Goal: Task Accomplishment & Management: Complete application form

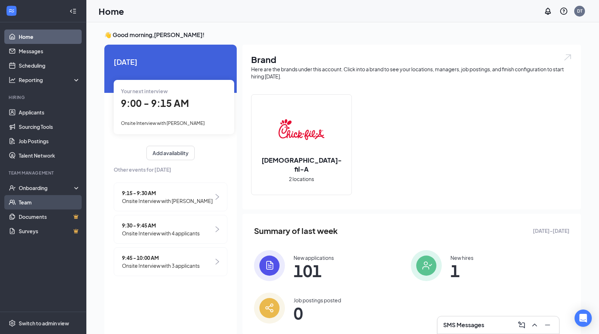
click at [24, 200] on link "Team" at bounding box center [50, 202] width 62 height 14
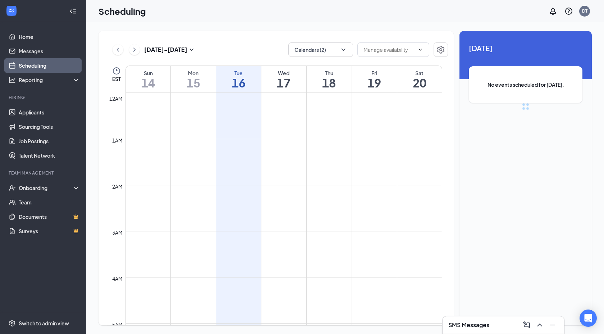
scroll to position [354, 0]
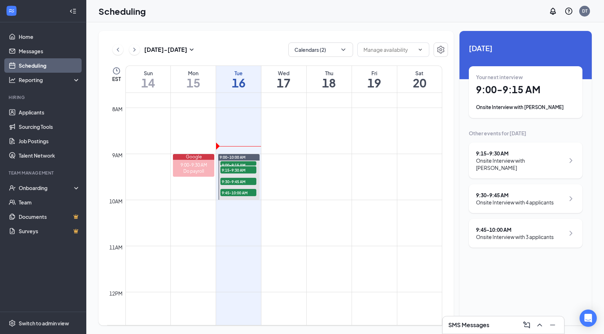
click at [536, 199] on div "Onsite Interview with 4 applicants" at bounding box center [515, 202] width 78 height 7
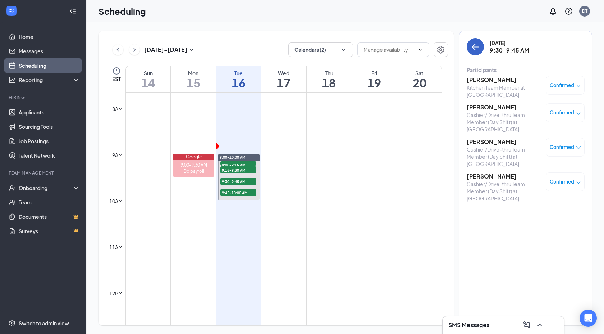
click at [473, 44] on icon "ArrowLeft" at bounding box center [475, 46] width 9 height 9
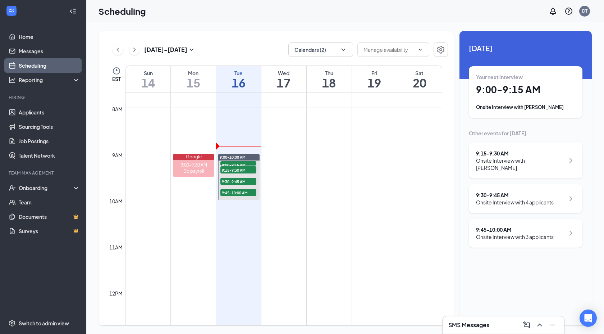
click at [544, 233] on div "Onsite Interview with 3 applicants" at bounding box center [515, 236] width 78 height 7
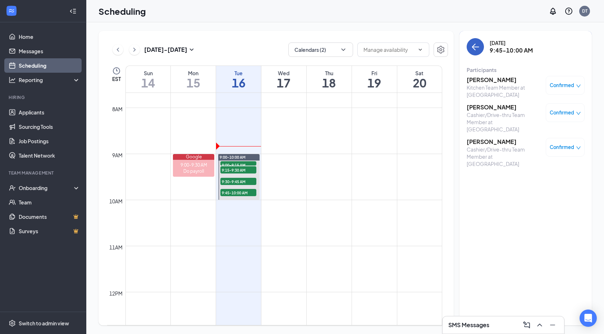
click at [475, 46] on icon "ArrowLeft" at bounding box center [475, 46] width 9 height 9
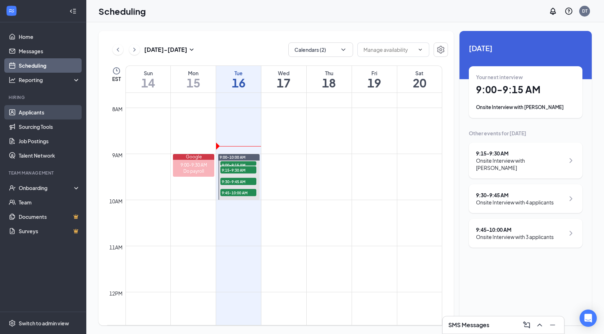
click at [35, 110] on link "Applicants" at bounding box center [50, 112] width 62 height 14
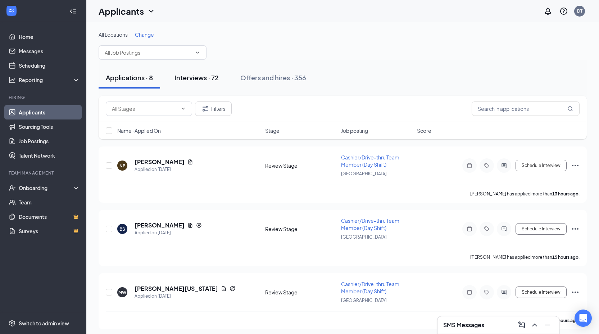
click at [201, 77] on div "Interviews · 72" at bounding box center [196, 77] width 44 height 9
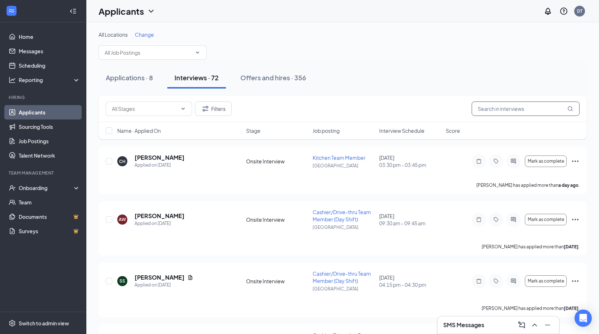
click at [524, 108] on input "text" at bounding box center [526, 108] width 108 height 14
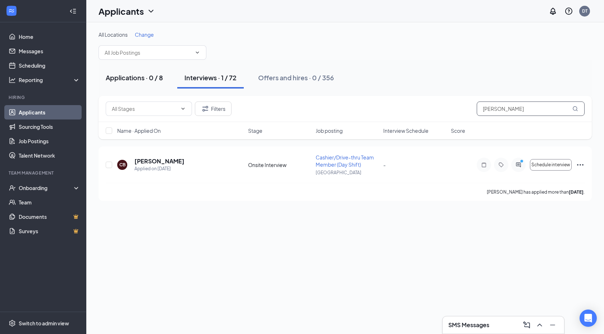
type input "[PERSON_NAME]"
click at [136, 76] on div "Applications · 0 / 8" at bounding box center [134, 77] width 57 height 9
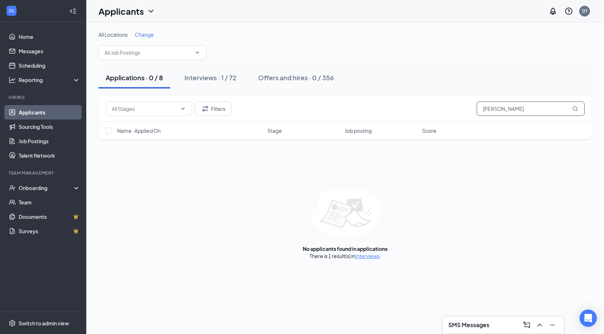
drag, startPoint x: 510, startPoint y: 107, endPoint x: 450, endPoint y: 109, distance: 59.4
click at [450, 109] on div "Filters [PERSON_NAME]" at bounding box center [345, 108] width 479 height 14
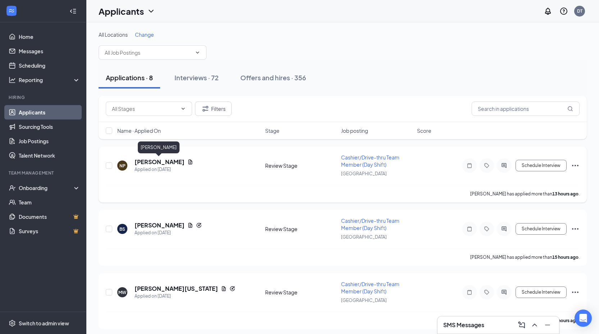
click at [161, 163] on h5 "[PERSON_NAME]" at bounding box center [160, 162] width 50 height 8
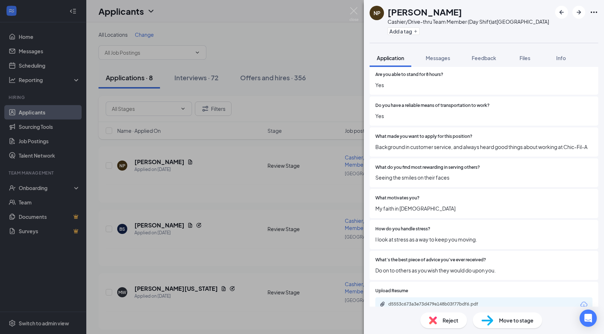
scroll to position [588, 0]
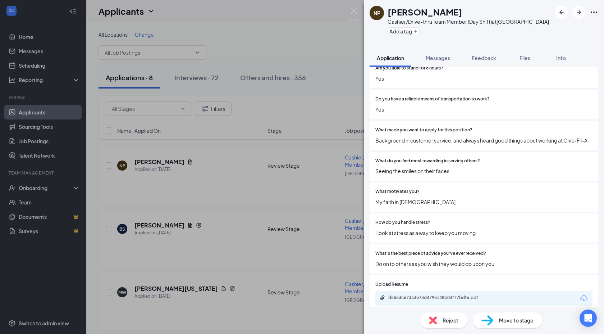
click at [509, 321] on span "Move to stage" at bounding box center [516, 320] width 35 height 8
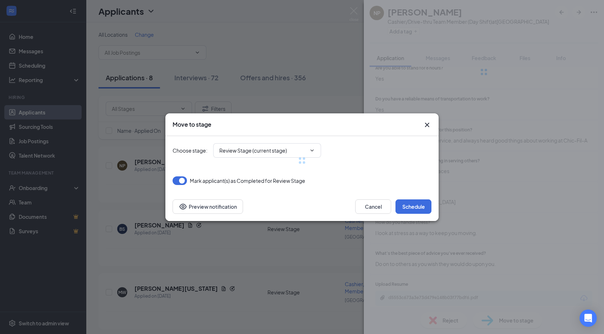
type input "Onsite Interview (next stage)"
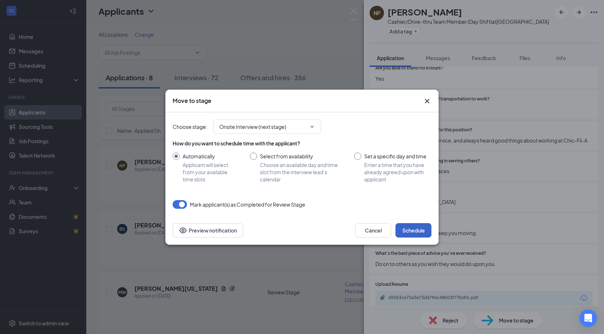
click at [410, 230] on button "Schedule" at bounding box center [414, 230] width 36 height 14
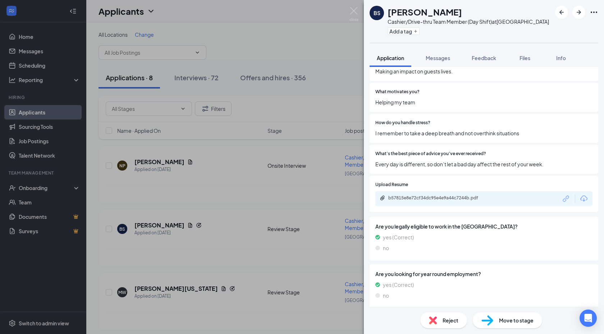
scroll to position [737, 0]
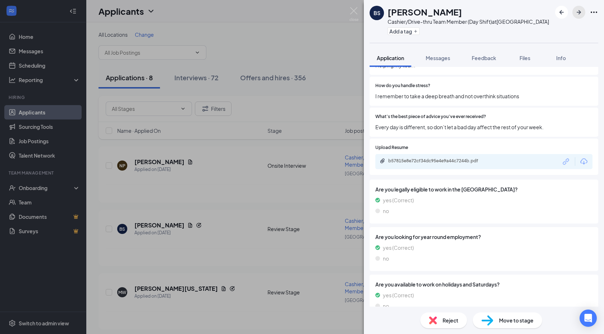
click at [579, 12] on icon "ArrowRight" at bounding box center [579, 12] width 4 height 4
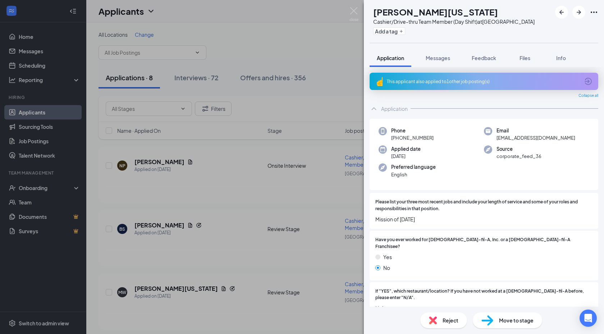
click at [445, 81] on div "This applicant also applied to 1 other job posting(s)" at bounding box center [483, 81] width 193 height 6
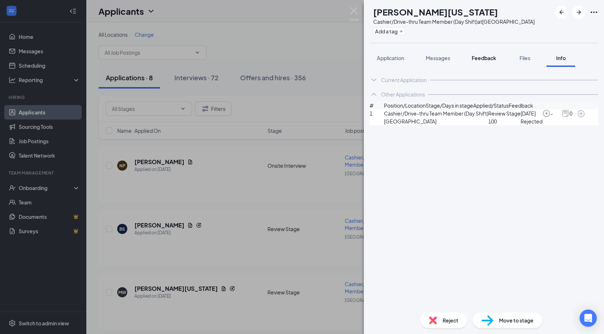
click at [486, 57] on span "Feedback" at bounding box center [484, 58] width 24 height 6
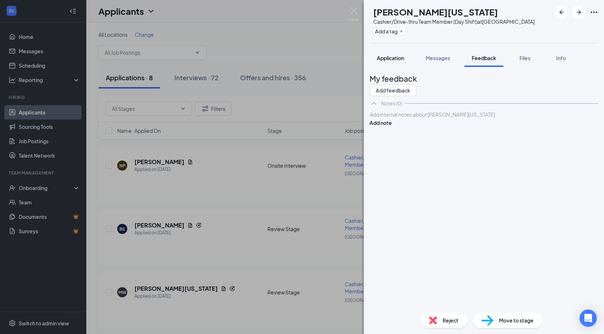
click at [390, 56] on span "Application" at bounding box center [390, 58] width 27 height 6
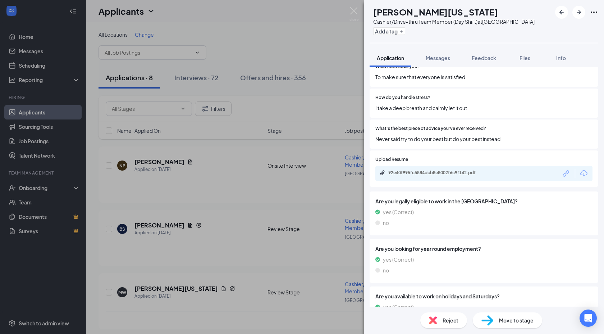
scroll to position [721, 0]
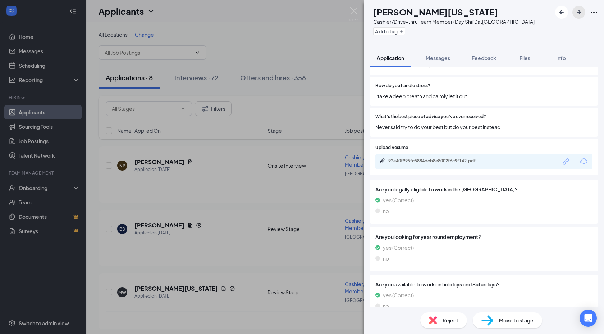
click at [578, 11] on icon "ArrowRight" at bounding box center [579, 12] width 9 height 9
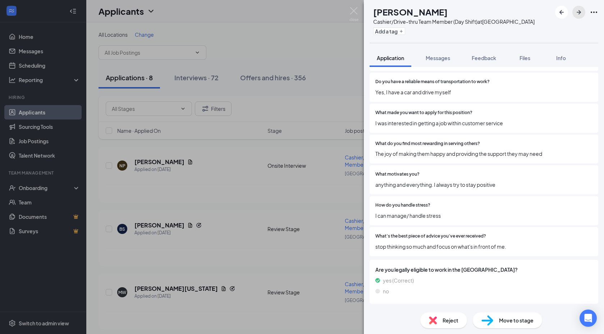
scroll to position [621, 0]
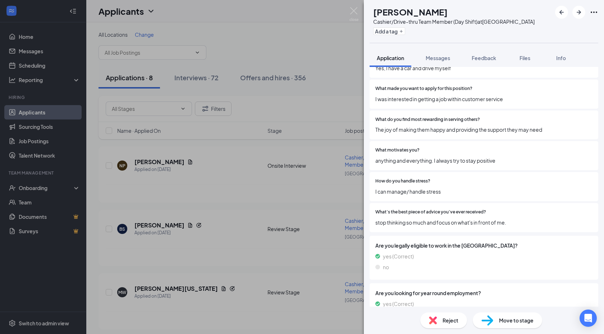
click at [501, 318] on span "Move to stage" at bounding box center [516, 320] width 35 height 8
type input "Onsite Interview (next stage)"
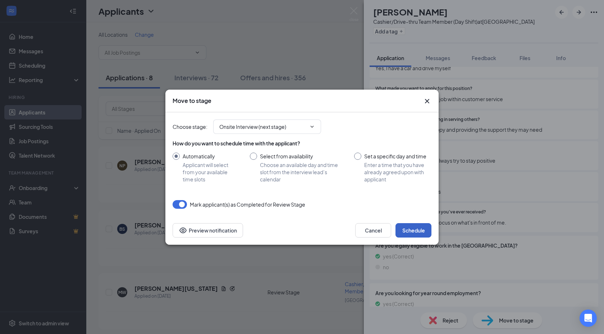
click at [413, 229] on button "Schedule" at bounding box center [414, 230] width 36 height 14
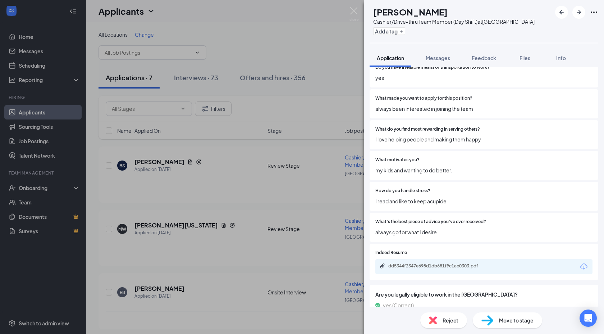
scroll to position [717, 0]
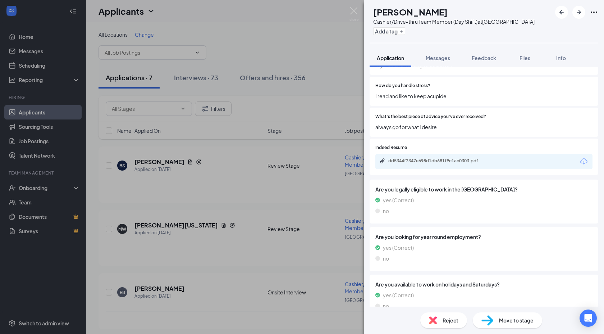
click at [512, 322] on span "Move to stage" at bounding box center [516, 320] width 35 height 8
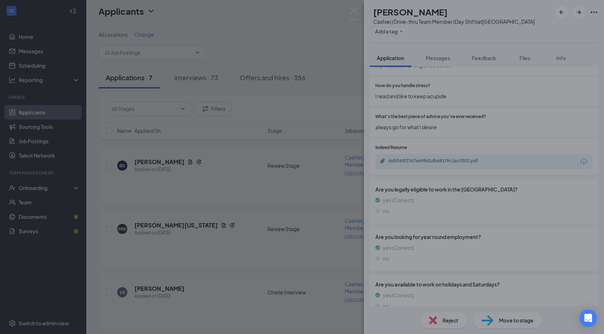
scroll to position [714, 0]
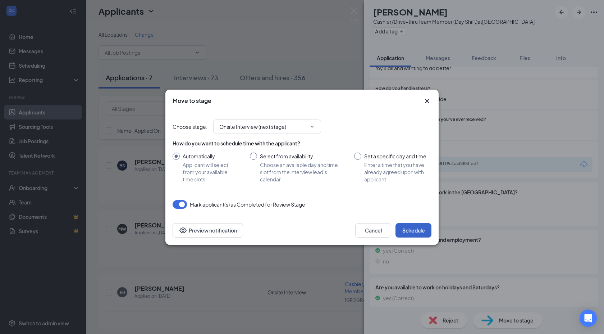
click at [408, 229] on button "Schedule" at bounding box center [414, 230] width 36 height 14
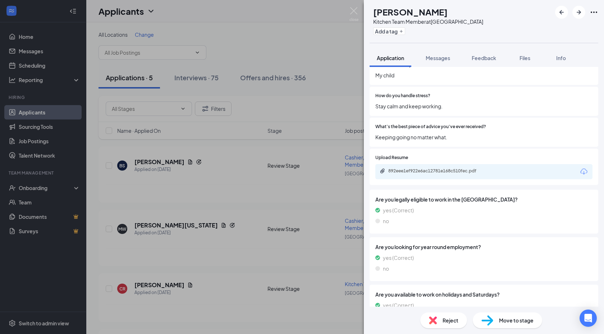
scroll to position [717, 0]
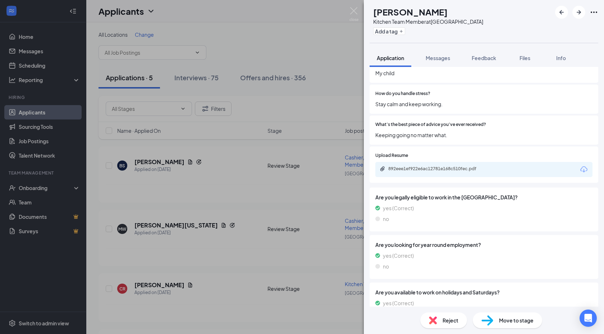
click at [493, 316] on div "Move to stage" at bounding box center [507, 320] width 69 height 16
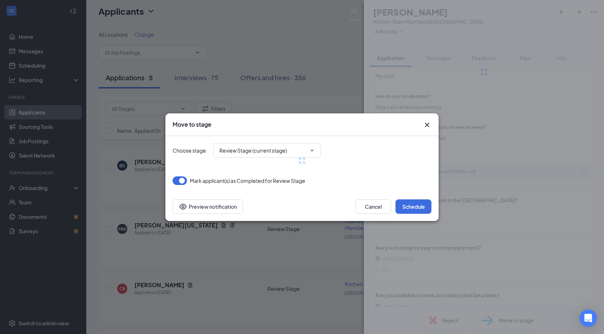
type input "Onsite Interview (next stage)"
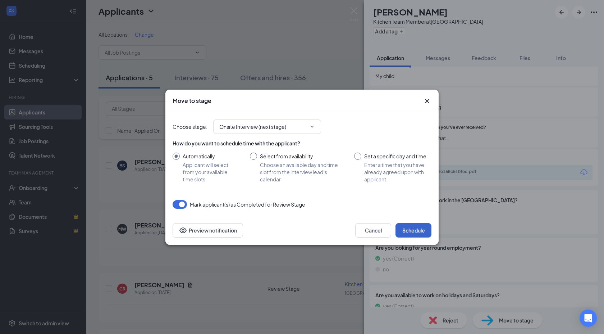
click at [407, 232] on button "Schedule" at bounding box center [414, 230] width 36 height 14
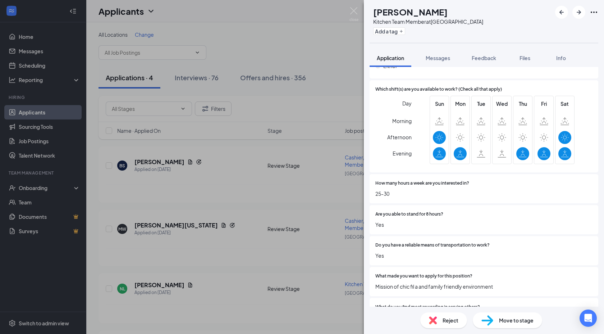
scroll to position [445, 0]
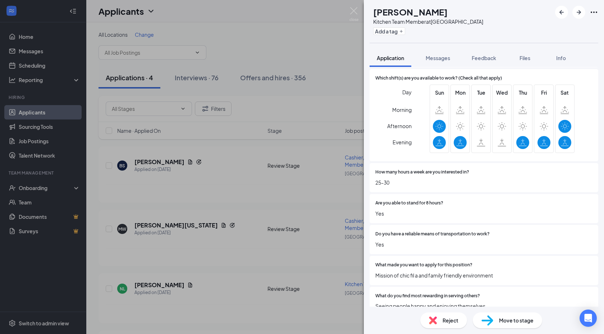
click at [523, 323] on span "Move to stage" at bounding box center [516, 320] width 35 height 8
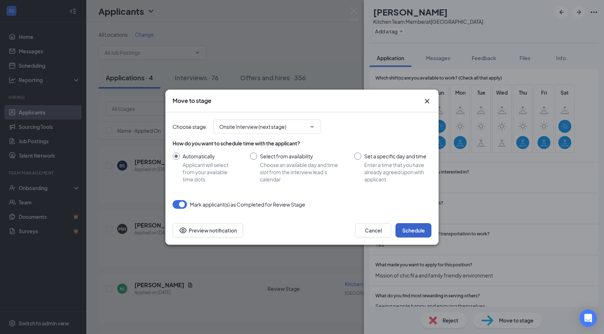
click at [407, 228] on button "Schedule" at bounding box center [414, 230] width 36 height 14
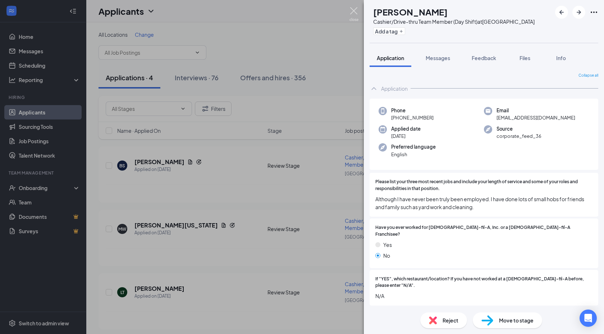
click at [354, 9] on img at bounding box center [354, 14] width 9 height 14
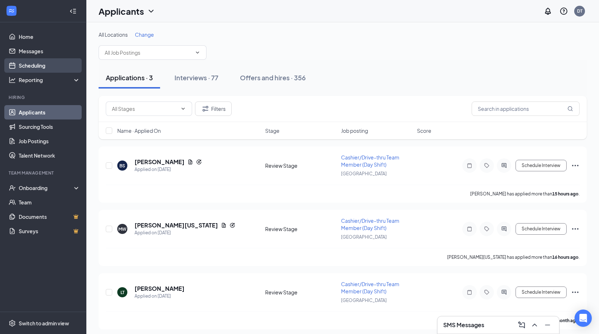
click at [28, 63] on link "Scheduling" at bounding box center [50, 65] width 62 height 14
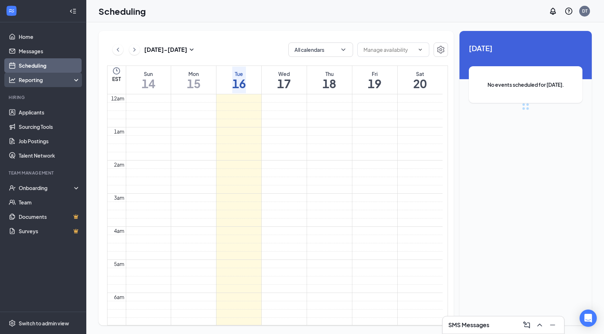
scroll to position [354, 0]
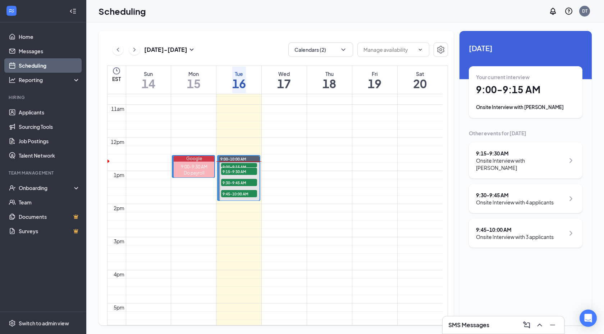
click at [533, 106] on div "Onsite Interview with [PERSON_NAME]" at bounding box center [525, 107] width 99 height 7
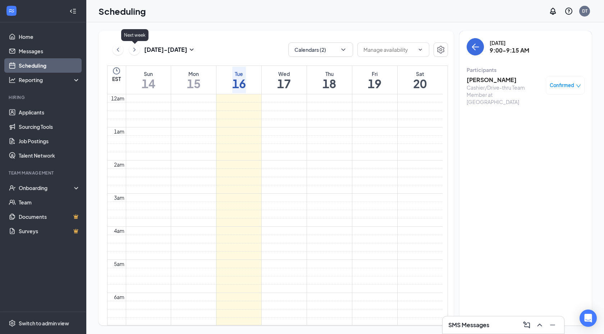
click at [136, 50] on icon "ChevronRight" at bounding box center [134, 49] width 7 height 9
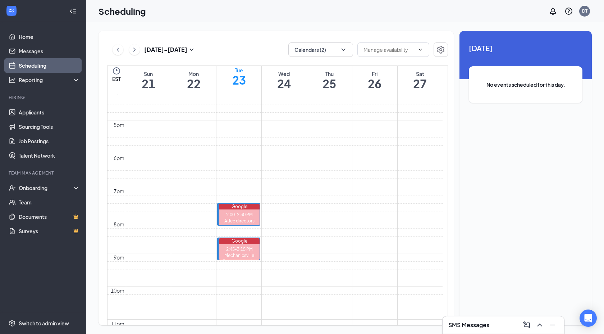
scroll to position [666, 0]
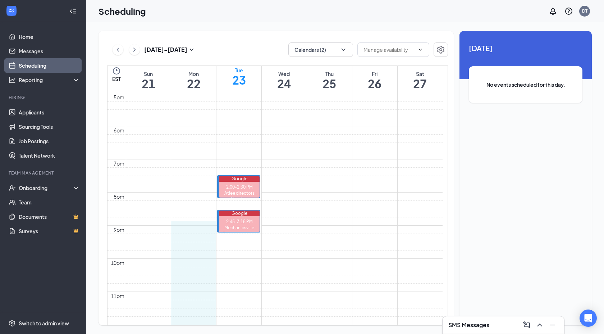
drag, startPoint x: 185, startPoint y: 121, endPoint x: 184, endPoint y: 210, distance: 88.8
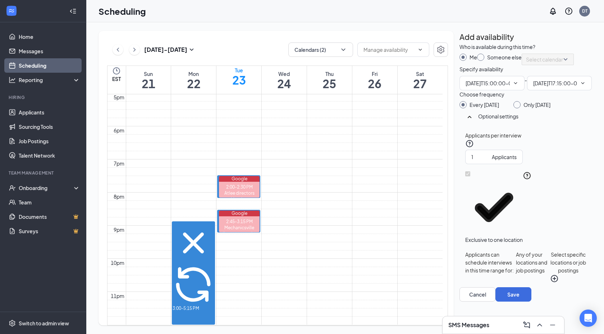
type input "03:00 PM"
type input "05:15 PM"
click at [519, 106] on input "Only [DATE]" at bounding box center [516, 103] width 5 height 5
radio input "true"
radio input "false"
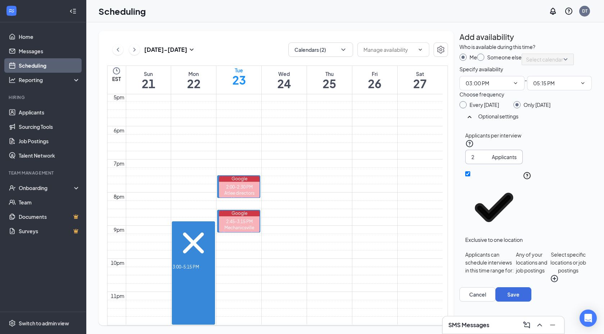
click at [487, 161] on input "2" at bounding box center [481, 157] width 18 height 8
click at [487, 161] on input "3" at bounding box center [481, 157] width 18 height 8
type input "4"
click at [487, 161] on input "4" at bounding box center [481, 157] width 18 height 8
click at [532, 301] on button "Save" at bounding box center [514, 294] width 36 height 14
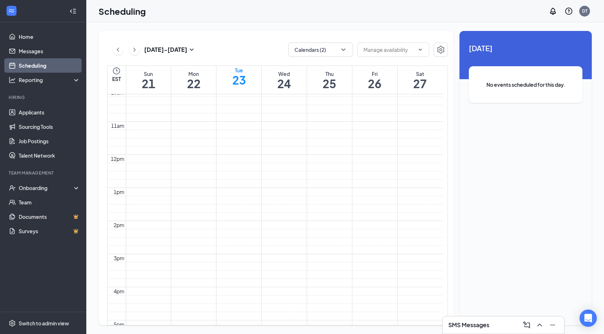
scroll to position [337, 0]
drag, startPoint x: 233, startPoint y: 173, endPoint x: 239, endPoint y: 211, distance: 39.3
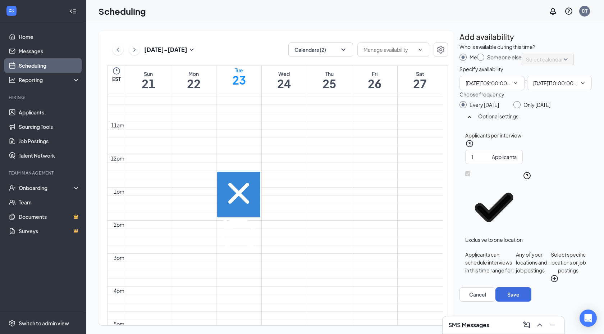
type input "09:00 AM"
type input "10:00 AM"
click at [519, 106] on input "Only [DATE]" at bounding box center [516, 103] width 5 height 5
radio input "true"
radio input "false"
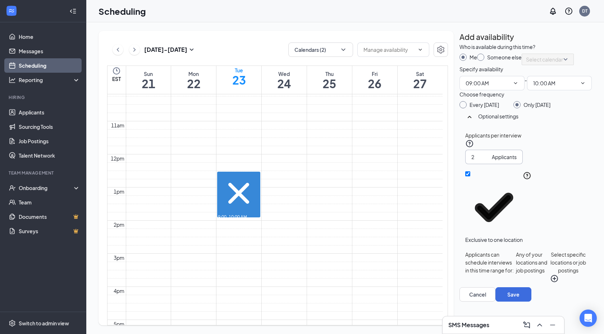
click at [488, 161] on input "2" at bounding box center [481, 157] width 18 height 8
click at [488, 161] on input "3" at bounding box center [481, 157] width 18 height 8
type input "4"
click at [488, 161] on input "4" at bounding box center [481, 157] width 18 height 8
click at [532, 301] on button "Save" at bounding box center [514, 294] width 36 height 14
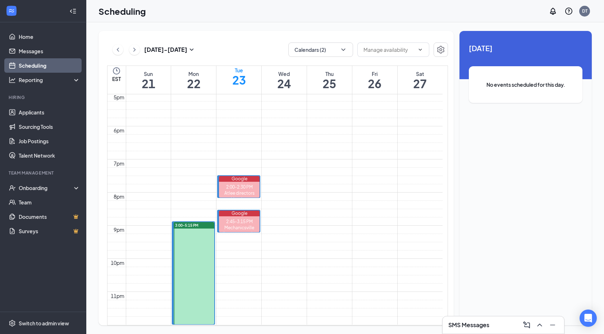
scroll to position [613, 0]
click at [120, 51] on icon "ChevronLeft" at bounding box center [117, 49] width 7 height 9
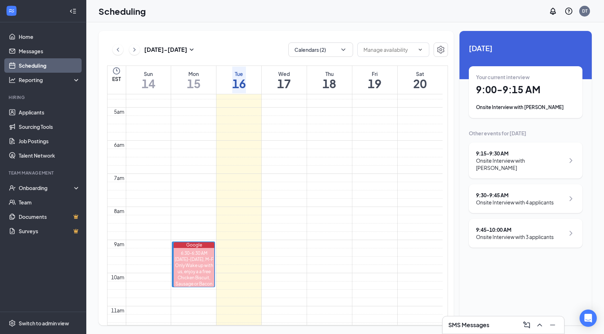
scroll to position [149, 0]
click at [133, 49] on icon "ChevronRight" at bounding box center [134, 49] width 7 height 9
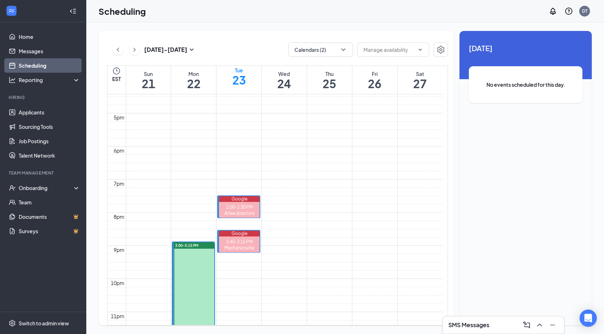
scroll to position [647, 0]
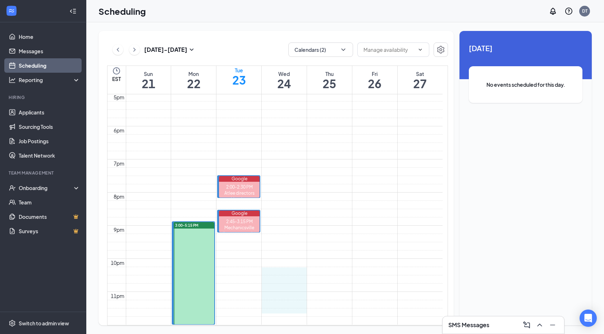
drag, startPoint x: 282, startPoint y: 185, endPoint x: 282, endPoint y: 221, distance: 36.7
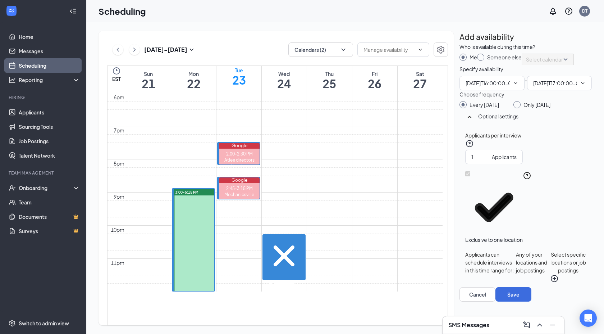
type input "04:00 PM"
type input "05:00 PM"
click at [519, 106] on input "Only [DATE]" at bounding box center [516, 103] width 5 height 5
radio input "true"
radio input "false"
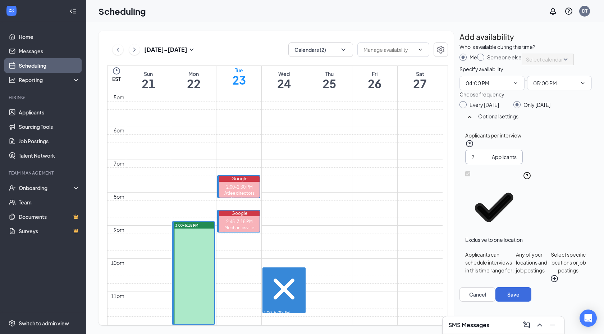
click at [487, 161] on input "2" at bounding box center [481, 157] width 18 height 8
click at [487, 161] on input "3" at bounding box center [481, 157] width 18 height 8
type input "4"
click at [487, 161] on input "4" at bounding box center [481, 157] width 18 height 8
click at [532, 301] on button "Save" at bounding box center [514, 294] width 36 height 14
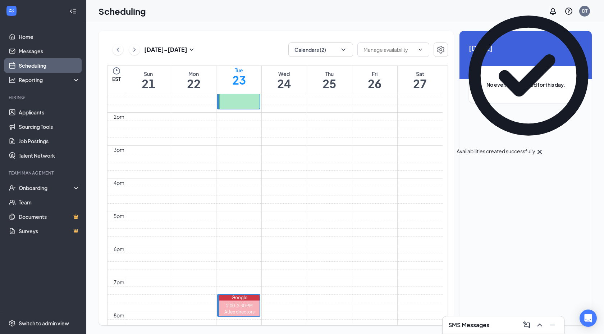
scroll to position [410, 0]
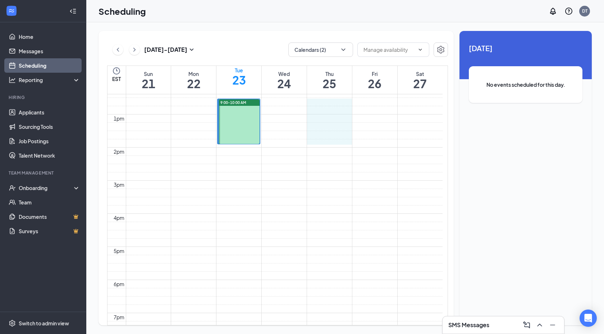
drag, startPoint x: 325, startPoint y: 99, endPoint x: 331, endPoint y: 136, distance: 37.1
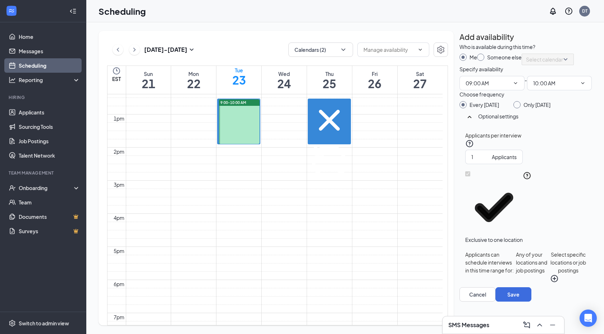
click at [519, 106] on input "Only [DATE]" at bounding box center [516, 103] width 5 height 5
radio input "true"
radio input "false"
click at [487, 161] on input "2" at bounding box center [481, 157] width 18 height 8
click at [487, 161] on input "3" at bounding box center [481, 157] width 18 height 8
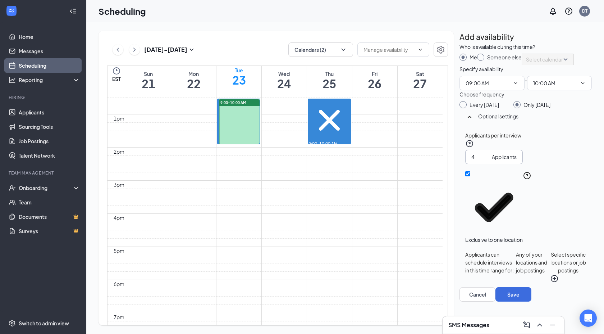
type input "4"
click at [487, 161] on input "4" at bounding box center [481, 157] width 18 height 8
click at [532, 301] on button "Save" at bounding box center [514, 294] width 36 height 14
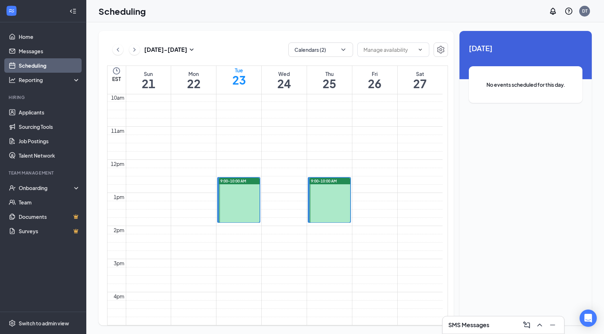
scroll to position [331, 0]
click at [136, 50] on icon "ChevronRight" at bounding box center [134, 49] width 7 height 9
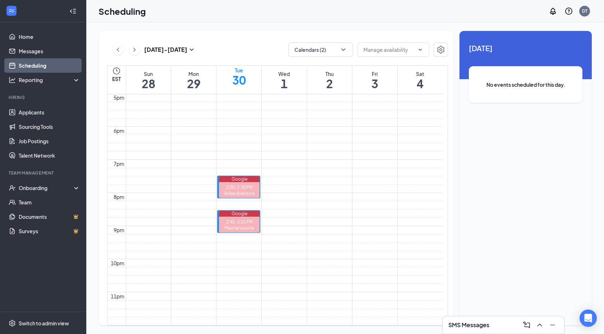
scroll to position [620, 0]
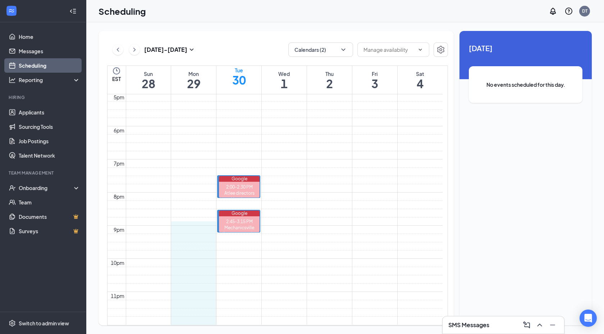
drag, startPoint x: 185, startPoint y: 167, endPoint x: 192, endPoint y: 257, distance: 89.8
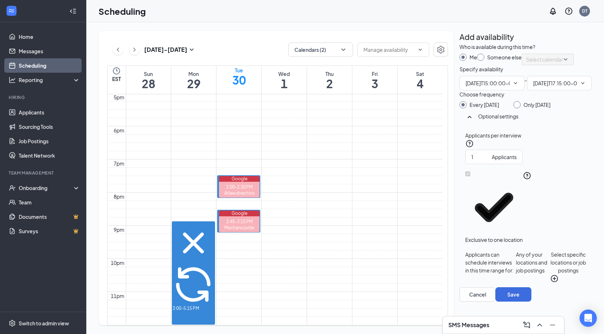
type input "03:00 PM"
type input "05:15 PM"
click at [521, 108] on div at bounding box center [517, 104] width 7 height 7
click at [519, 106] on input "Only [DATE]" at bounding box center [516, 103] width 5 height 5
radio input "true"
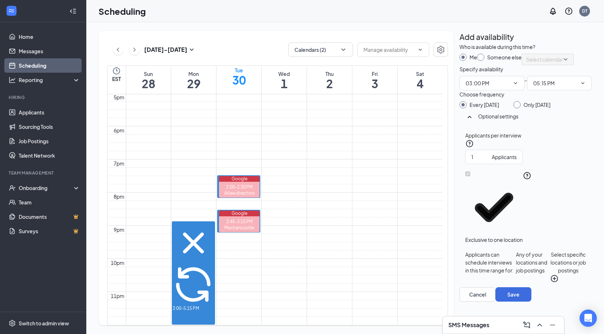
radio input "false"
click at [488, 161] on input "2" at bounding box center [481, 157] width 18 height 8
click at [488, 161] on input "3" at bounding box center [481, 157] width 18 height 8
type input "4"
click at [488, 161] on input "4" at bounding box center [481, 157] width 18 height 8
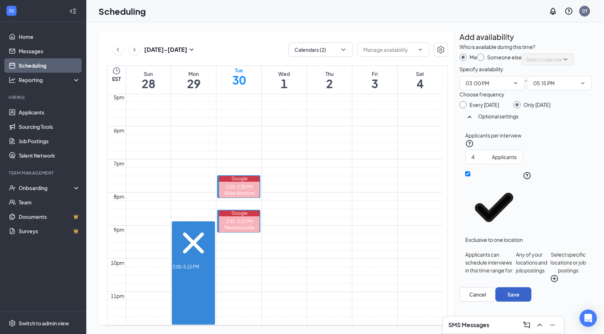
click at [532, 301] on button "Save" at bounding box center [514, 294] width 36 height 14
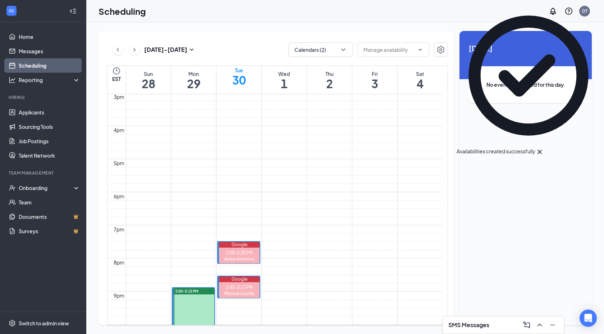
scroll to position [381, 0]
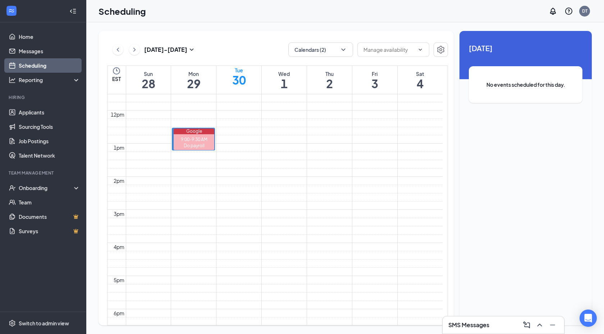
click at [28, 65] on link "Scheduling" at bounding box center [50, 65] width 62 height 14
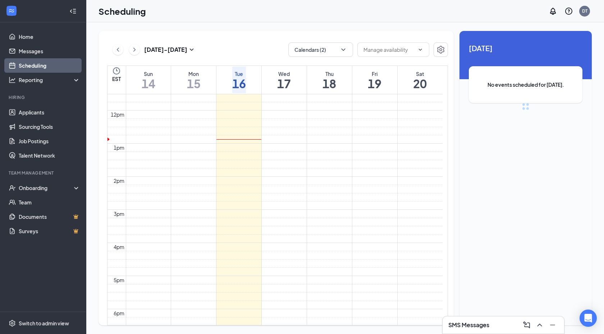
scroll to position [354, 0]
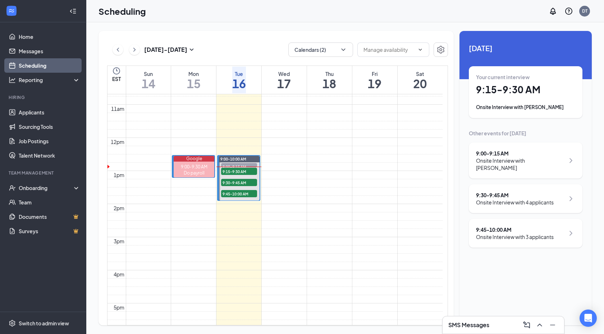
click at [539, 160] on div "Onsite Interview with [PERSON_NAME]" at bounding box center [520, 164] width 89 height 14
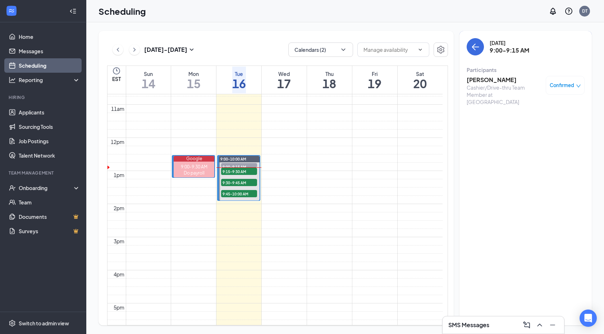
click at [578, 85] on icon "down" at bounding box center [578, 85] width 5 height 5
click at [537, 140] on span "Mark as no-show" at bounding box center [536, 144] width 49 height 8
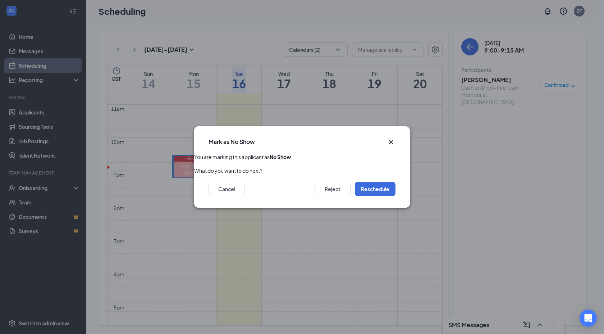
click at [390, 141] on icon "Cross" at bounding box center [391, 142] width 9 height 9
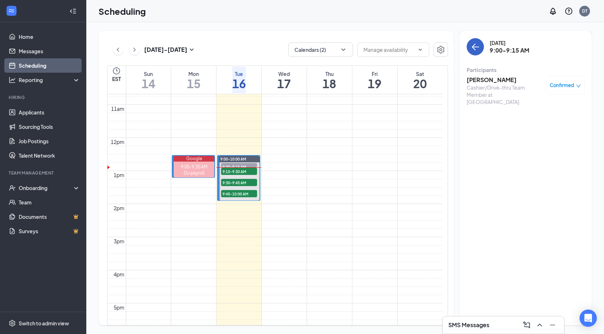
click at [475, 44] on icon "ArrowLeft" at bounding box center [475, 46] width 9 height 9
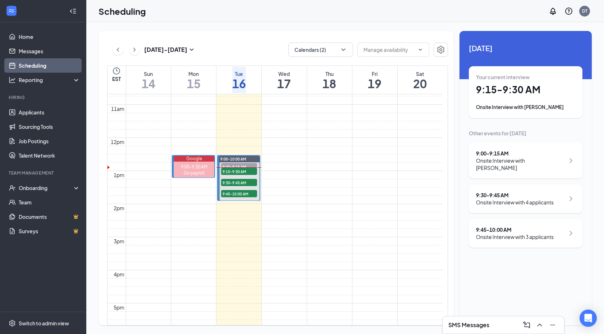
click at [538, 108] on div "Onsite Interview with [PERSON_NAME]" at bounding box center [525, 107] width 99 height 7
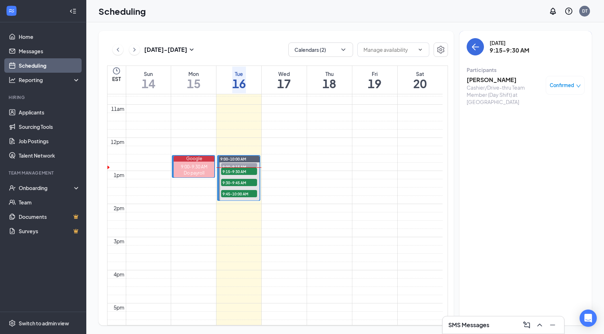
click at [483, 79] on h3 "[PERSON_NAME]" at bounding box center [505, 80] width 76 height 8
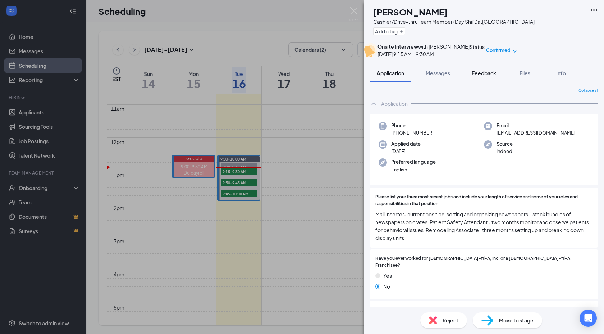
click at [485, 76] on span "Feedback" at bounding box center [484, 73] width 24 height 6
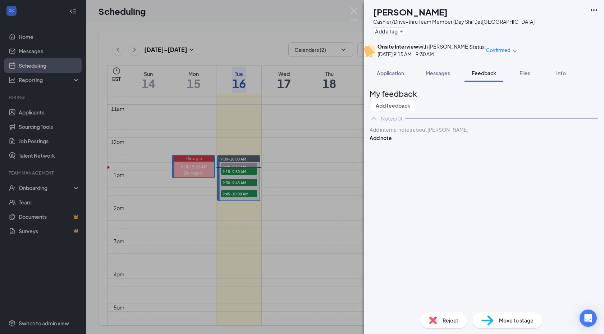
click at [449, 133] on div at bounding box center [484, 130] width 228 height 8
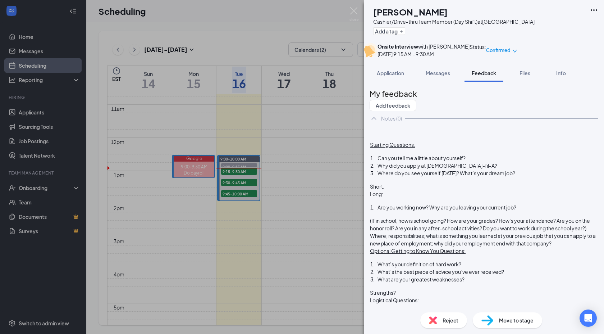
click at [466, 161] on span "Can you tell me a little about yourself?" at bounding box center [422, 158] width 88 height 6
click at [481, 177] on div "Where do you see yourself [DATE]? What’s your dream job?" at bounding box center [488, 173] width 220 height 8
click at [476, 169] on div "Why did you apply at [DEMOGRAPHIC_DATA]-fil-A?" at bounding box center [488, 166] width 220 height 8
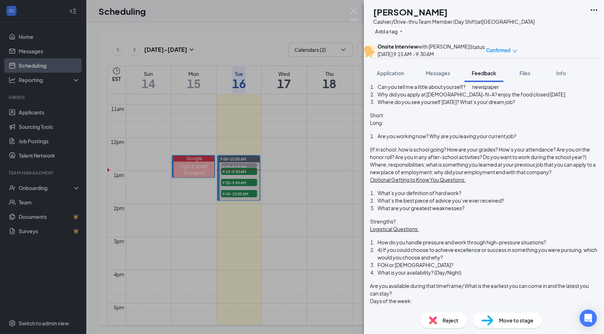
scroll to position [72, 0]
click at [484, 196] on div "What’s your definition of hard work?" at bounding box center [488, 193] width 220 height 8
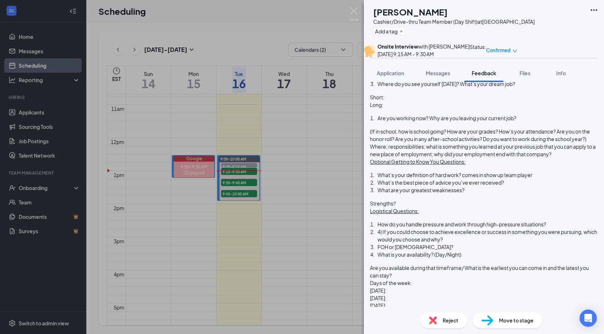
scroll to position [92, 0]
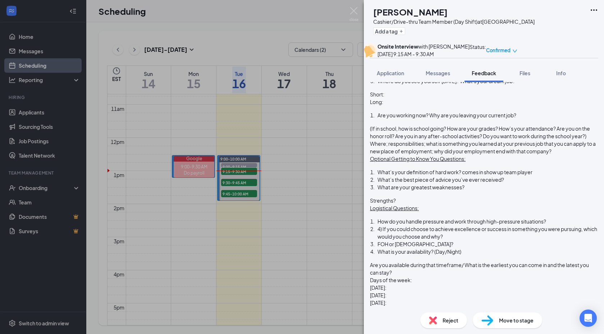
click at [423, 204] on div "Strengths?" at bounding box center [484, 201] width 228 height 8
click at [488, 191] on div "What are your greatest weaknesses?" at bounding box center [488, 187] width 220 height 8
click at [487, 212] on div "Logistical Questions:" at bounding box center [484, 208] width 228 height 8
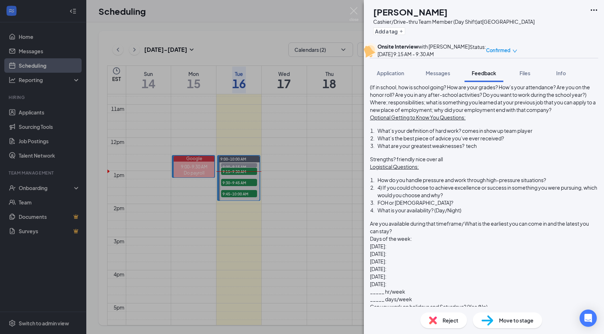
scroll to position [148, 0]
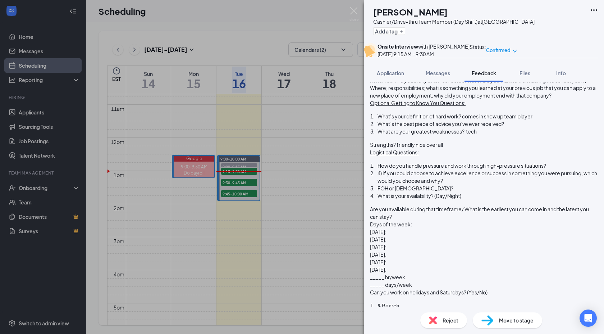
click at [428, 169] on div "How do you handle pressure and work through high-pressure situations?" at bounding box center [488, 166] width 220 height 8
click at [434, 192] on div "FOH or [DEMOGRAPHIC_DATA]?" at bounding box center [488, 189] width 220 height 8
click at [485, 200] on div "What is your availability? (Day/Night)" at bounding box center [488, 196] width 220 height 8
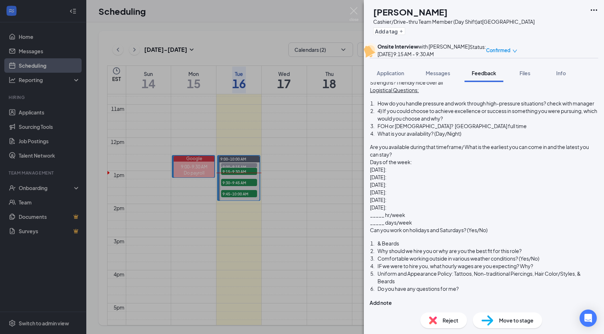
scroll to position [216, 0]
click at [506, 234] on div "Can you work on holidays and Saturdays? (Yes/No)" at bounding box center [484, 230] width 228 height 8
click at [538, 255] on div "Comfortable working outside in various weather conditions? (Yes/No)" at bounding box center [488, 259] width 220 height 8
click at [552, 265] on div "IF we were to hire you, what hourly wages are you expecting? Why?" at bounding box center [488, 266] width 220 height 8
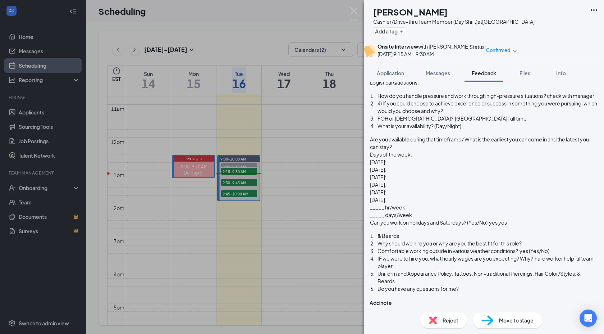
click at [484, 292] on div "Do you have any questions for me?" at bounding box center [488, 289] width 220 height 8
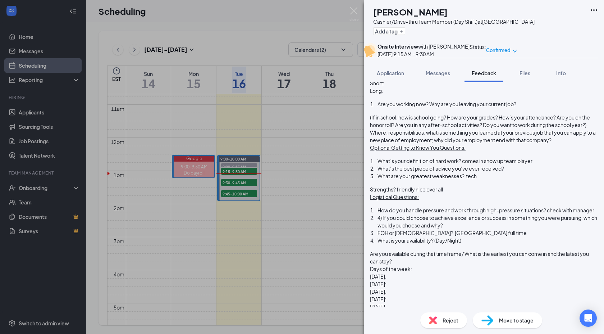
scroll to position [0, 0]
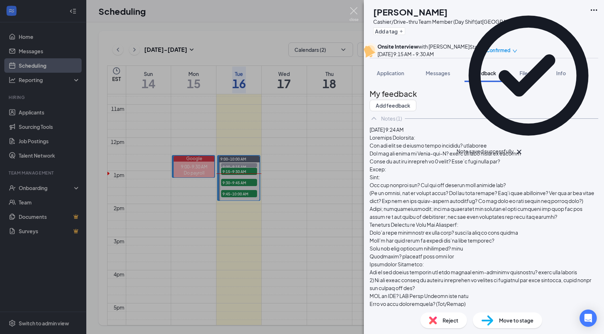
click at [353, 11] on img at bounding box center [354, 14] width 9 height 14
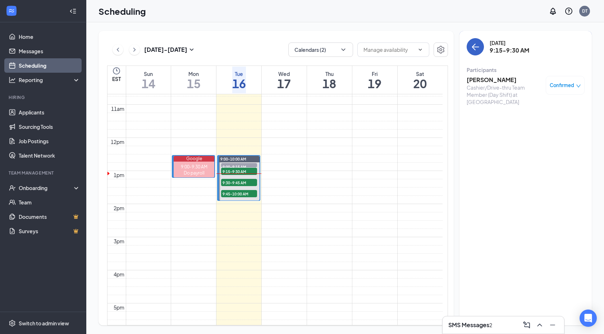
click at [472, 50] on icon "ArrowLeft" at bounding box center [475, 46] width 9 height 9
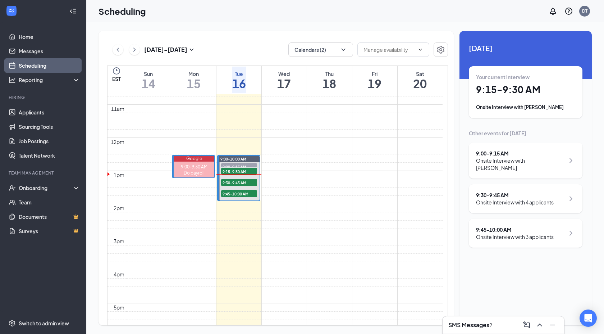
click at [543, 199] on div "Onsite Interview with 4 applicants" at bounding box center [515, 202] width 78 height 7
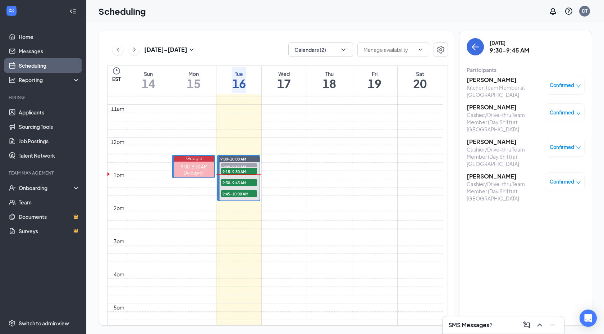
click at [489, 140] on h3 "[PERSON_NAME]" at bounding box center [505, 142] width 76 height 8
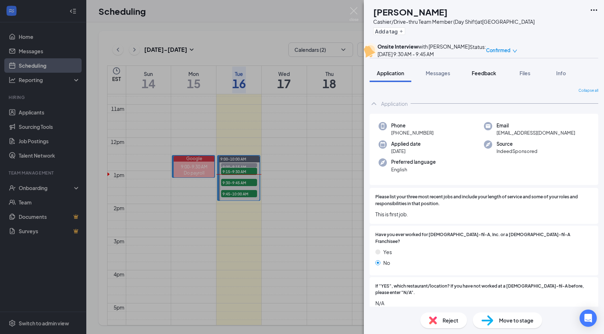
click at [480, 76] on span "Feedback" at bounding box center [484, 73] width 24 height 6
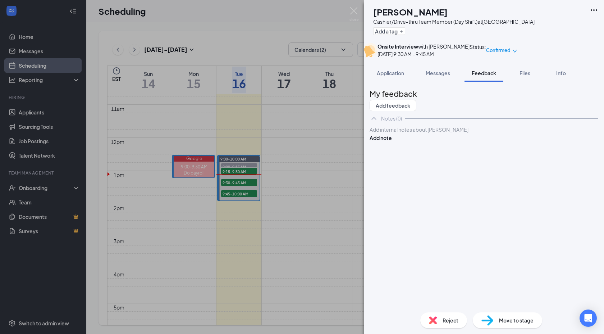
click at [441, 133] on div at bounding box center [484, 130] width 228 height 8
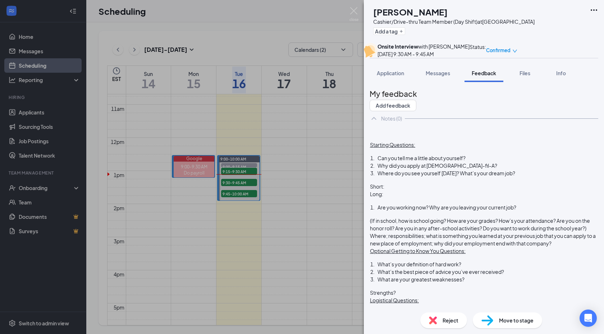
click at [490, 190] on div "Starting Questions: Can you tell me a little about yourself? Why did you apply …" at bounding box center [484, 314] width 228 height 377
click at [466, 161] on span "Can you tell me a little about yourself?" at bounding box center [422, 158] width 88 height 6
click at [477, 169] on div "Why did you apply at [DEMOGRAPHIC_DATA]-fil-A?" at bounding box center [488, 166] width 220 height 8
click at [531, 161] on span "Can you tell me a little about yourself? sr in hs [GEOGRAPHIC_DATA]" at bounding box center [456, 158] width 157 height 6
click at [526, 161] on span "Can you tell me a little about yourself? sr in hs [GEOGRAPHIC_DATA]" at bounding box center [456, 158] width 157 height 6
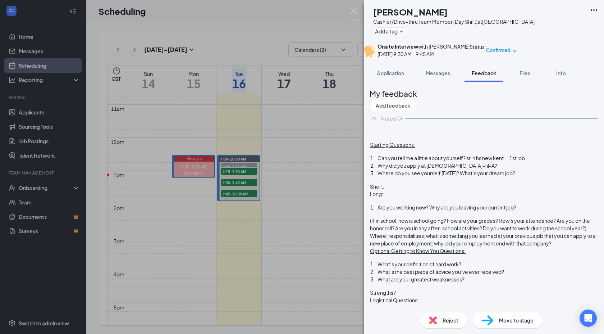
click at [473, 169] on div "Why did you apply at [DEMOGRAPHIC_DATA]-fil-A?" at bounding box center [488, 166] width 220 height 8
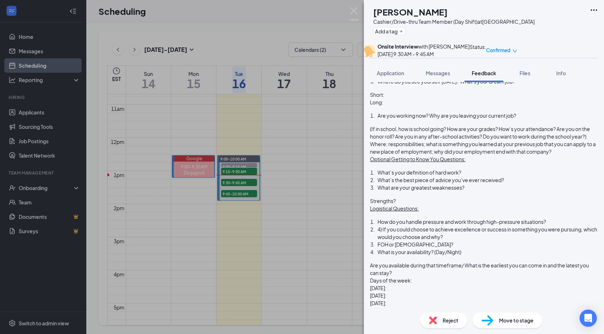
scroll to position [92, 0]
click at [484, 176] on div "What’s your definition of hard work?" at bounding box center [488, 172] width 220 height 8
click at [413, 204] on div "Strengths?" at bounding box center [484, 201] width 228 height 8
click at [483, 191] on div "What are your greatest weaknesses?" at bounding box center [488, 187] width 220 height 8
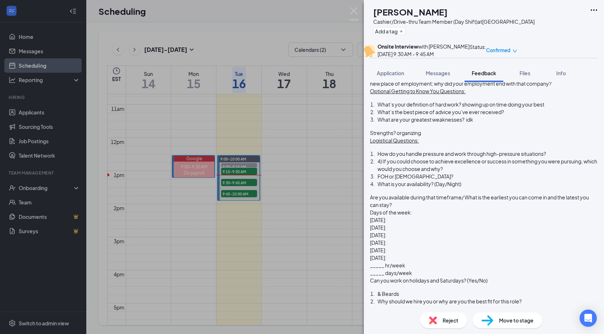
scroll to position [163, 0]
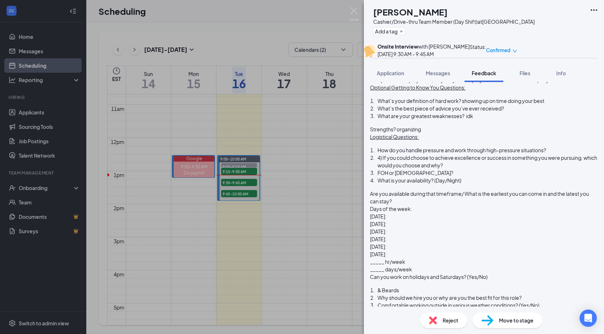
click at [433, 154] on div "How do you handle pressure and work through high-pressure situations?" at bounding box center [488, 150] width 220 height 8
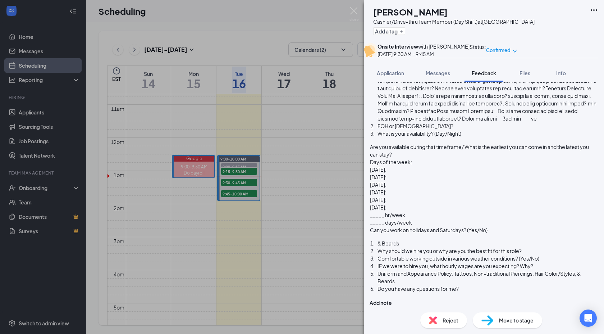
scroll to position [195, 0]
click at [431, 122] on div "FOH or [DEMOGRAPHIC_DATA]?" at bounding box center [488, 126] width 220 height 8
click at [491, 130] on div "What is your availability? (Day/Night)" at bounding box center [488, 134] width 220 height 8
click at [433, 158] on div "Days of the week:" at bounding box center [484, 162] width 228 height 8
click at [432, 219] on div "_____ days/week" at bounding box center [484, 223] width 228 height 8
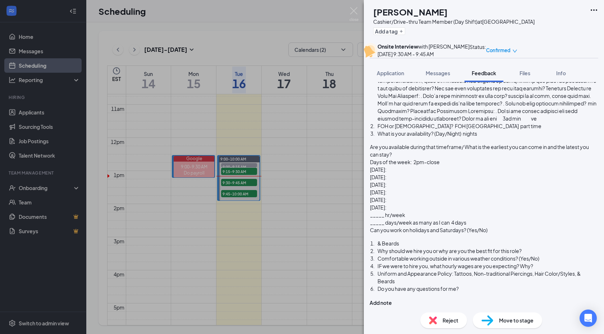
click at [513, 226] on div "Can you work on holidays and Saturdays? (Yes/No)" at bounding box center [484, 230] width 228 height 8
click at [551, 266] on div "IF we were to hire you, what hourly wages are you expecting? Why?" at bounding box center [488, 266] width 220 height 8
click at [467, 285] on div "Uniform and Appearance Policy: Tattoos, Non-traditional Piercings, Hair Color/S…" at bounding box center [488, 277] width 220 height 15
click at [479, 289] on div "Do you have any questions for me?" at bounding box center [488, 289] width 220 height 8
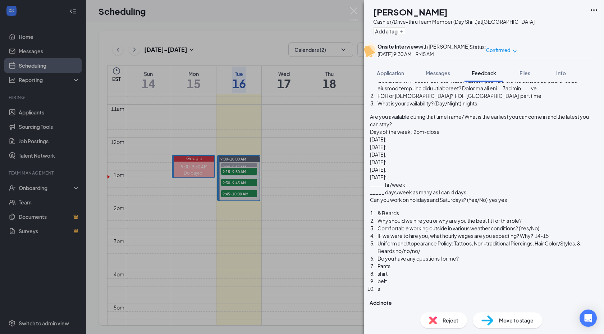
scroll to position [220, 0]
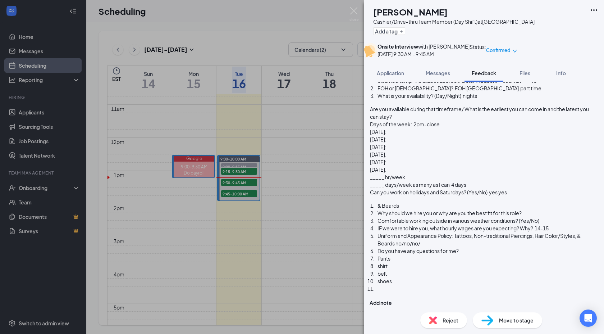
click at [408, 262] on div "Pants" at bounding box center [488, 259] width 220 height 8
click at [410, 270] on div "shirt" at bounding box center [488, 266] width 220 height 8
click at [413, 279] on div "shoes" at bounding box center [488, 281] width 220 height 8
click at [474, 259] on div "Pants 2x31" at bounding box center [488, 259] width 220 height 8
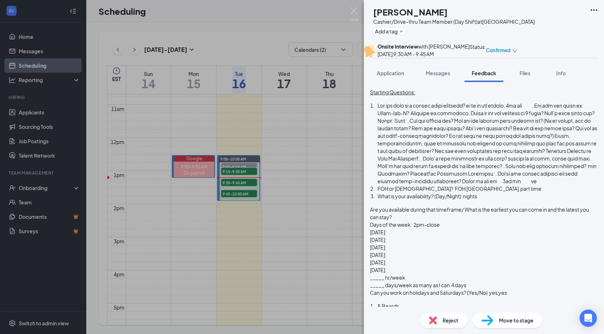
scroll to position [0, 0]
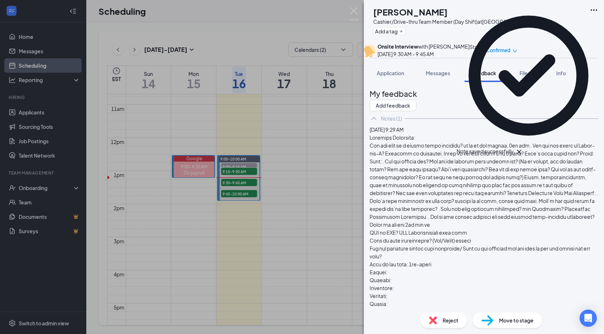
click at [505, 316] on span "Move to stage" at bounding box center [516, 320] width 35 height 8
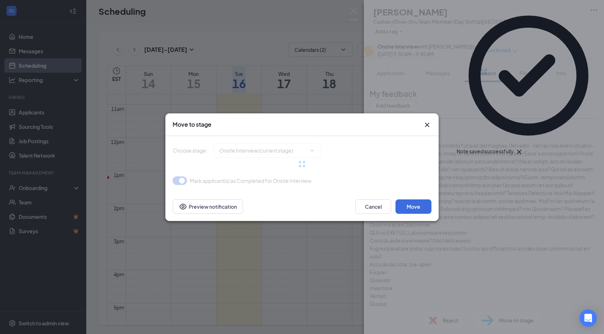
type input "Hiring Complete (final stage)"
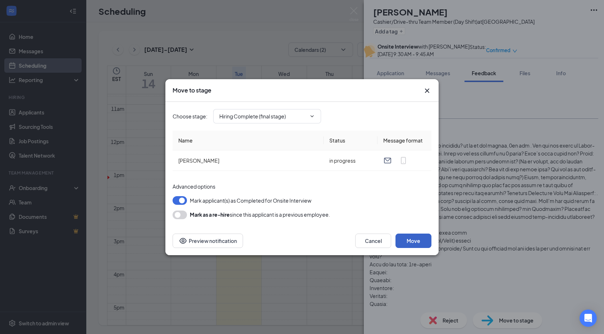
click at [410, 242] on button "Move" at bounding box center [414, 240] width 36 height 14
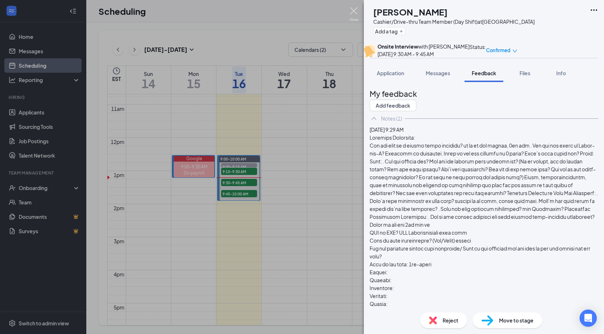
click at [355, 11] on img at bounding box center [354, 14] width 9 height 14
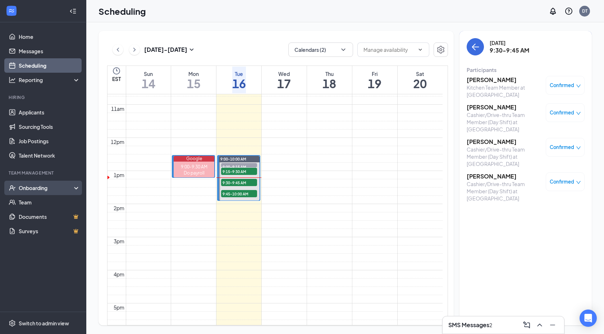
click at [34, 188] on div "Onboarding" at bounding box center [46, 187] width 55 height 7
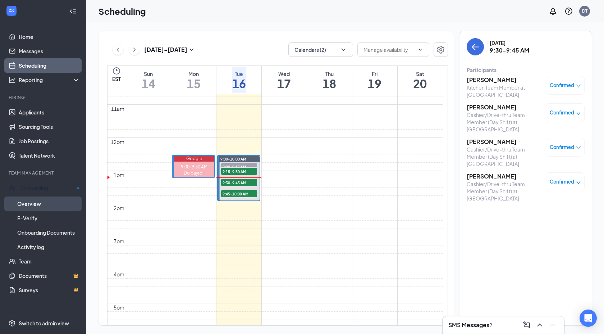
click at [28, 202] on link "Overview" at bounding box center [48, 203] width 63 height 14
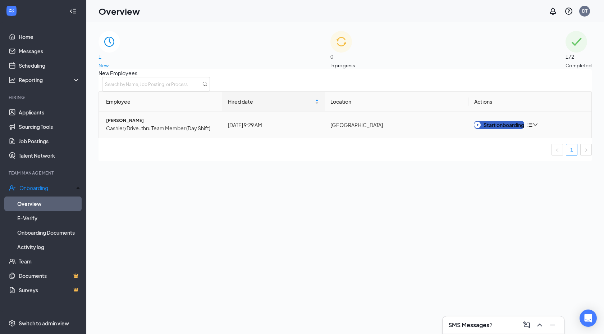
click at [484, 129] on div "Start onboarding" at bounding box center [499, 125] width 50 height 8
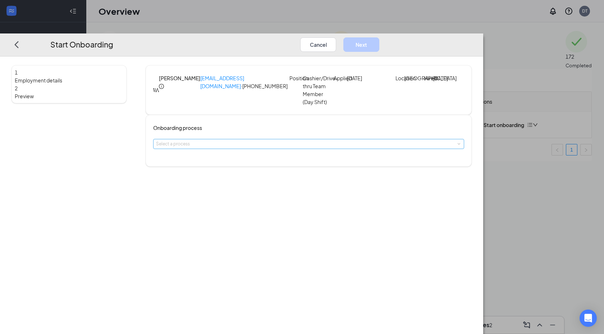
click at [262, 147] on div "Select a process" at bounding box center [307, 143] width 302 height 7
click at [232, 170] on span "Team Member" at bounding box center [217, 167] width 28 height 5
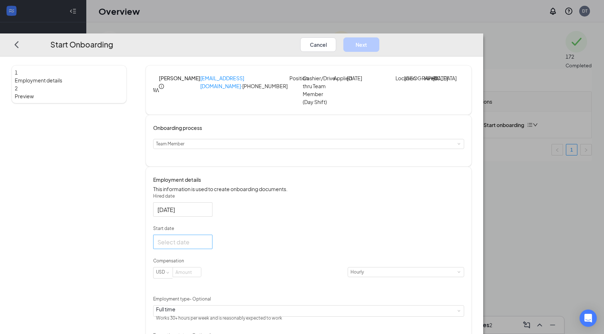
click at [208, 246] on div at bounding box center [183, 241] width 51 height 9
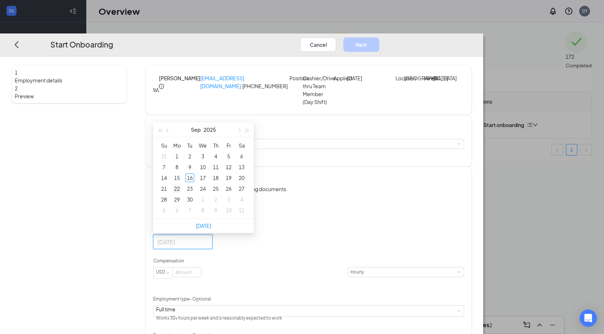
type input "[DATE]"
click at [181, 193] on div "22" at bounding box center [177, 188] width 9 height 9
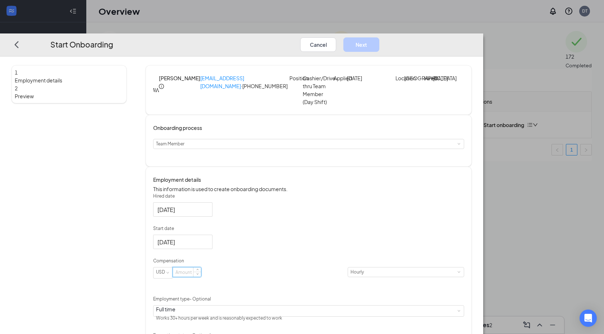
click at [201, 277] on input at bounding box center [187, 271] width 28 height 9
type input "12.41"
click at [381, 256] on div "Hired date [DATE] Start date [DATE] [DATE] Su Mo Tu We Th Fr Sa 31 1 2 3 4 5 6 …" at bounding box center [308, 273] width 311 height 160
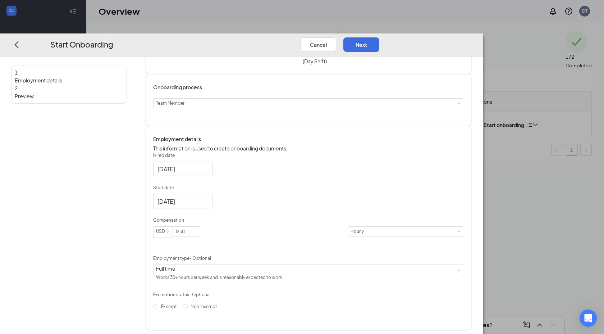
scroll to position [62, 0]
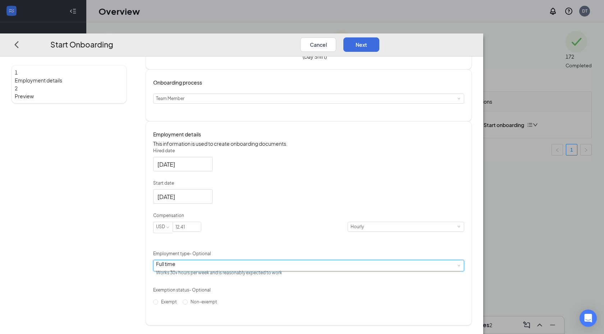
click at [309, 268] on div "Full time Works 30+ hours per week and is reasonably expected to work" at bounding box center [308, 265] width 305 height 11
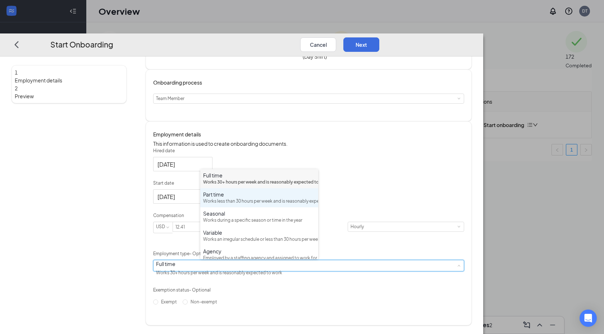
click at [234, 205] on div "Works less than 30 hours per week and is reasonably expected to work" at bounding box center [259, 201] width 112 height 7
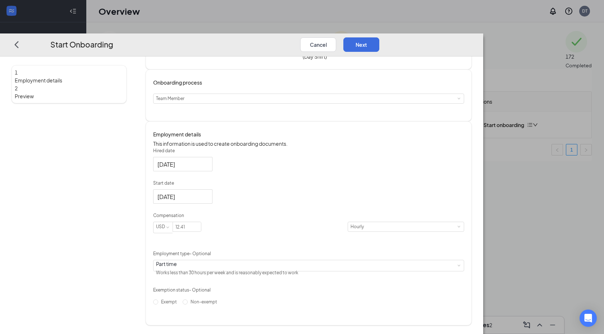
click at [373, 245] on div "Hired date [DATE] Start date [DATE] [DATE] Su Mo Tu We Th Fr Sa 31 1 2 3 4 5 6 …" at bounding box center [308, 227] width 311 height 160
click at [188, 304] on input "Non-exempt" at bounding box center [185, 301] width 5 height 5
radio input "true"
click at [389, 229] on div "Hired date [DATE] Start date [DATE] [DATE] Su Mo Tu We Th Fr Sa 31 1 2 3 4 5 6 …" at bounding box center [308, 227] width 311 height 160
click at [379, 37] on button "Next" at bounding box center [361, 44] width 36 height 14
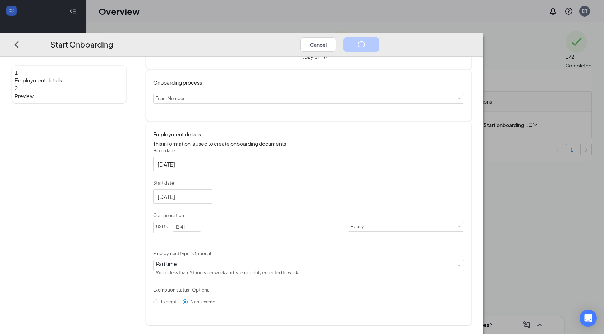
scroll to position [0, 0]
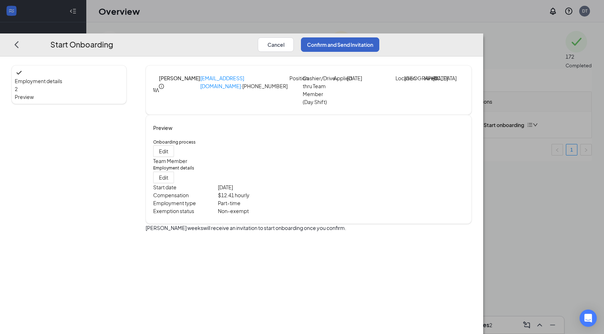
click at [379, 37] on button "Confirm and Send Invitation" at bounding box center [340, 44] width 78 height 14
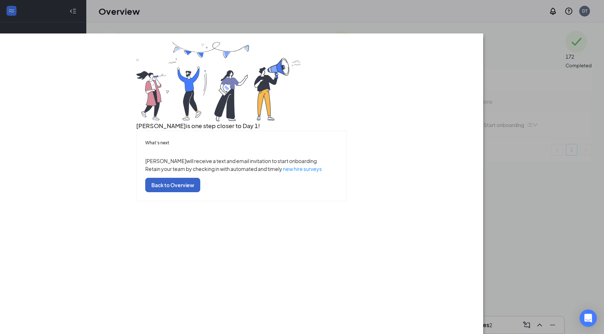
click at [200, 192] on button "Back to Overview" at bounding box center [172, 185] width 55 height 14
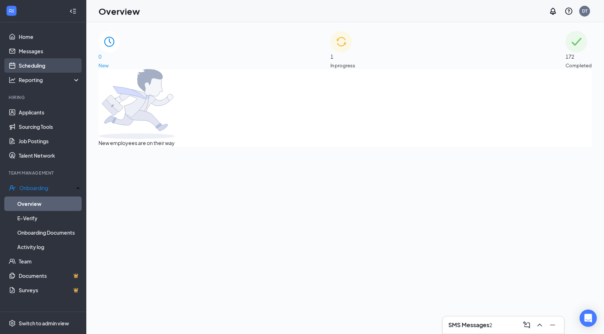
click at [28, 64] on link "Scheduling" at bounding box center [50, 65] width 62 height 14
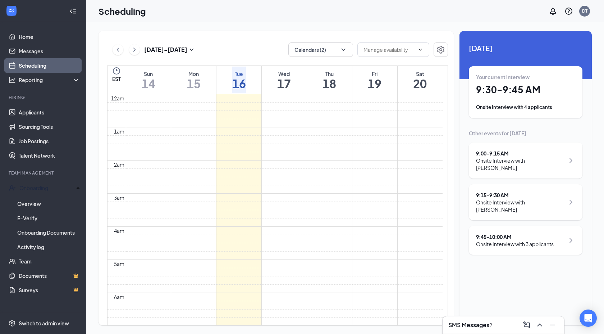
scroll to position [354, 0]
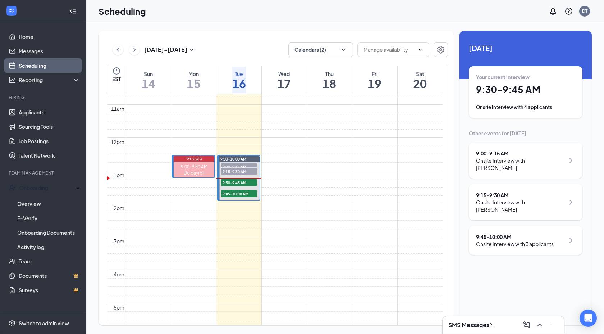
click at [534, 107] on div "Onsite Interview with 4 applicants" at bounding box center [525, 107] width 99 height 7
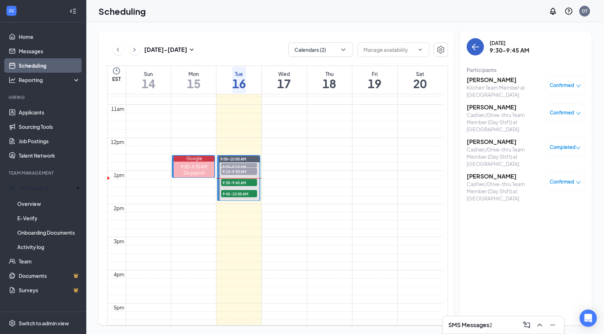
click at [475, 47] on icon "ArrowLeft" at bounding box center [476, 47] width 7 height 1
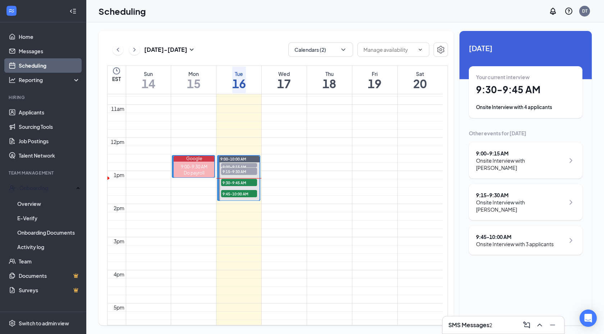
click at [535, 240] on div "Onsite Interview with 3 applicants" at bounding box center [515, 243] width 78 height 7
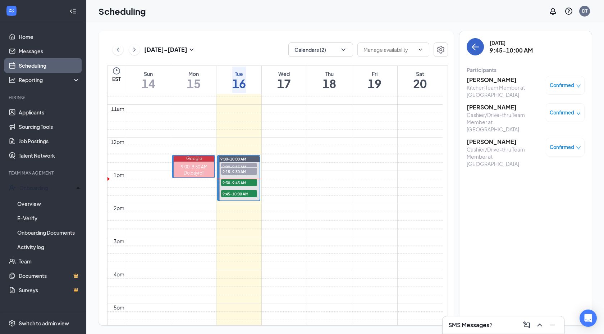
click at [479, 49] on icon "ArrowLeft" at bounding box center [475, 46] width 9 height 9
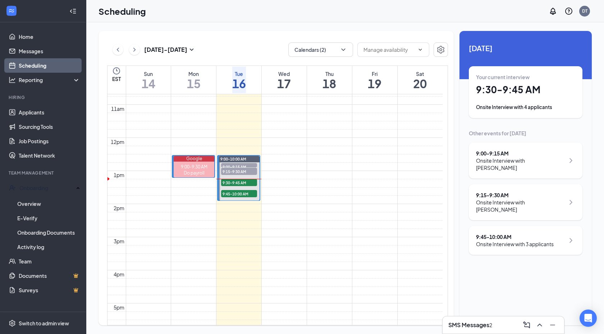
click at [534, 161] on div "Onsite Interview with [PERSON_NAME]" at bounding box center [520, 164] width 89 height 14
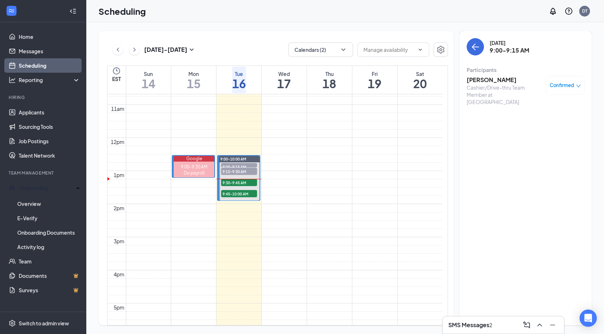
click at [482, 78] on h3 "[PERSON_NAME]" at bounding box center [505, 80] width 76 height 8
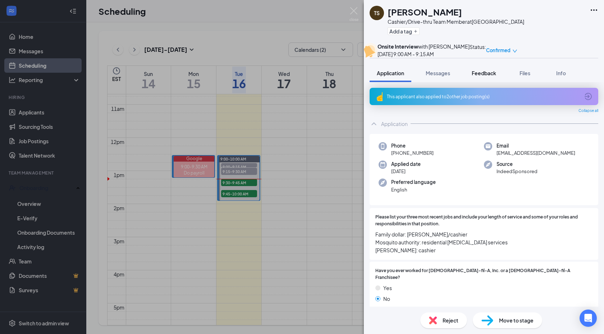
click at [486, 76] on span "Feedback" at bounding box center [484, 73] width 24 height 6
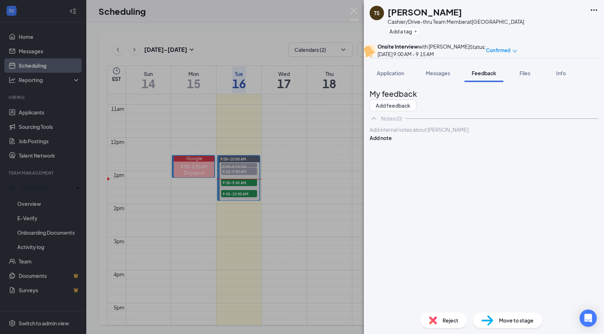
click at [408, 133] on div at bounding box center [484, 130] width 228 height 8
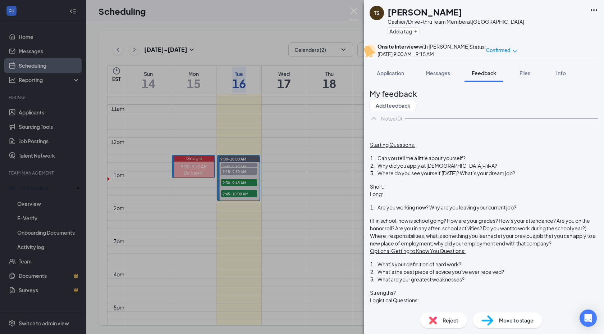
click at [466, 161] on span "Can you tell me a little about yourself?" at bounding box center [422, 158] width 88 height 6
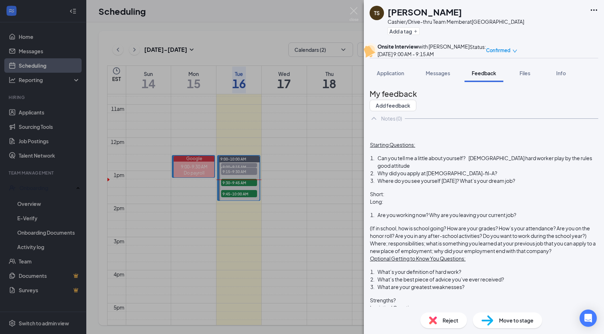
click at [477, 177] on div "Why did you apply at [DEMOGRAPHIC_DATA]-fil-A?" at bounding box center [488, 173] width 220 height 8
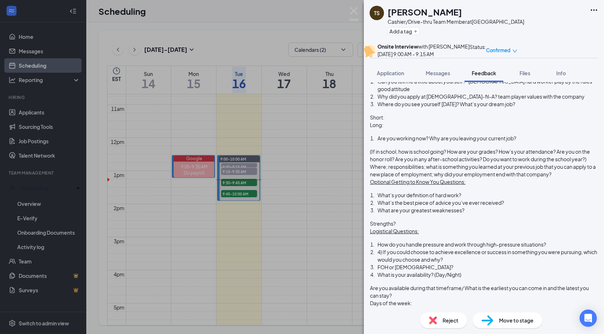
scroll to position [83, 0]
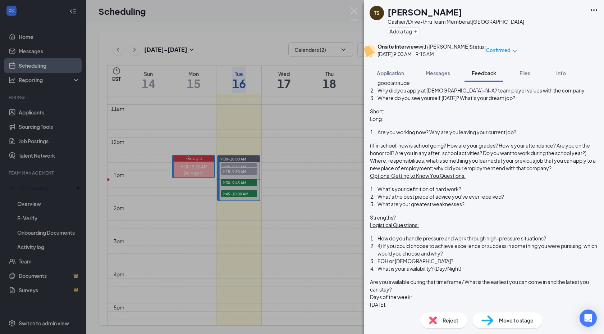
click at [536, 136] on div "Are you working now? Why are you leaving your current job?" at bounding box center [488, 132] width 220 height 8
click at [482, 193] on div "What’s your definition of hard work?" at bounding box center [488, 189] width 220 height 8
click at [420, 221] on div "Strengths?" at bounding box center [484, 218] width 228 height 8
click at [484, 208] on div "What are your greatest weaknesses?" at bounding box center [488, 204] width 220 height 8
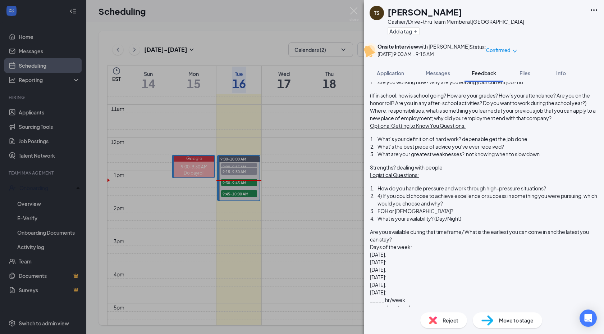
scroll to position [149, 0]
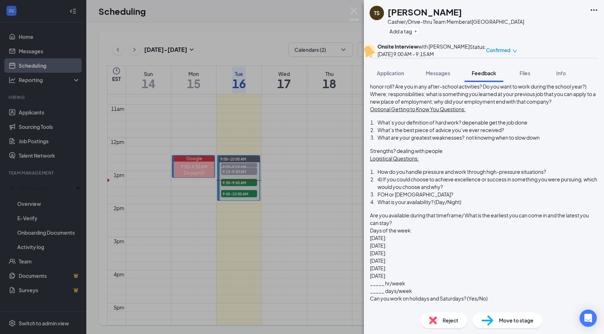
click at [434, 176] on div "How do you handle pressure and work through high-pressure situations?" at bounding box center [488, 172] width 220 height 8
click at [526, 176] on div "How do you handle pressure and work through high-pressure situations? remain ca…" at bounding box center [488, 172] width 220 height 8
click at [445, 198] on div "FOH or [DEMOGRAPHIC_DATA]?" at bounding box center [488, 195] width 220 height 8
click at [487, 206] on div "What is your availability? (Day/Night)" at bounding box center [488, 202] width 220 height 8
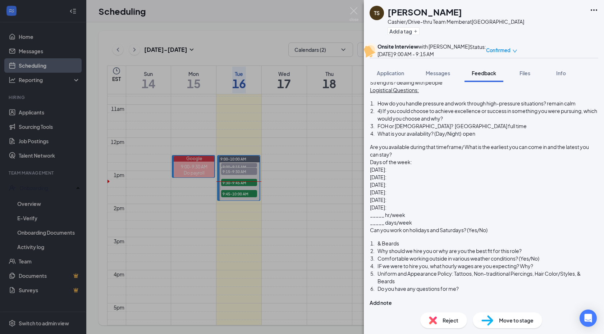
scroll to position [291, 0]
click at [430, 262] on div "Comfortable working outside in various weather conditions? (Yes/No)" at bounding box center [488, 259] width 220 height 8
click at [511, 233] on div "Can you work on holidays and Saturdays? (Yes/No)" at bounding box center [484, 230] width 228 height 8
click at [551, 264] on div "IF we were to hire you, what hourly wages are you expecting? Why?" at bounding box center [488, 266] width 220 height 8
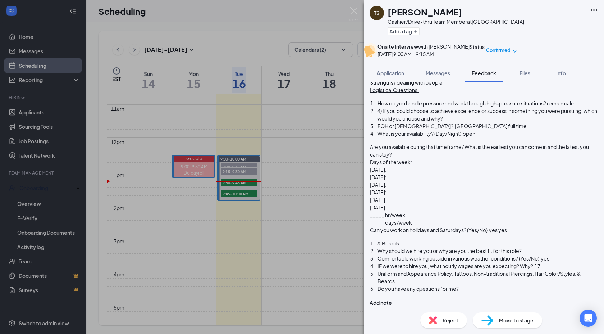
click at [465, 285] on div "Uniform and Appearance Policy: Tattoos, Non-traditional Piercings, Hair Color/S…" at bounding box center [488, 277] width 220 height 15
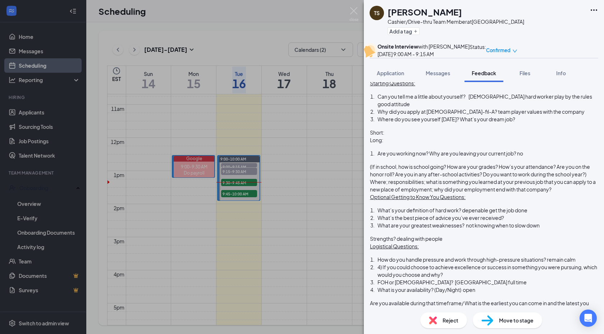
scroll to position [0, 0]
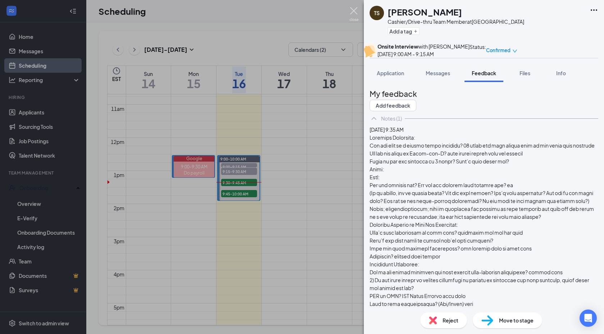
click at [354, 12] on img at bounding box center [354, 14] width 9 height 14
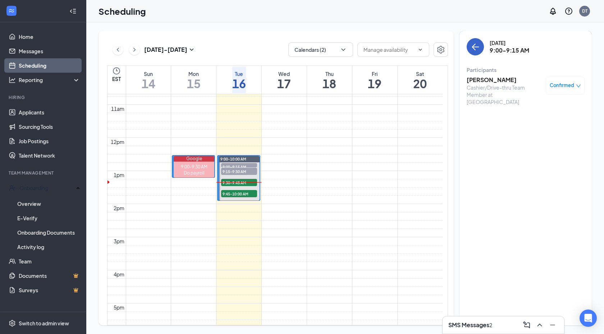
click at [473, 45] on icon "ArrowLeft" at bounding box center [475, 46] width 9 height 9
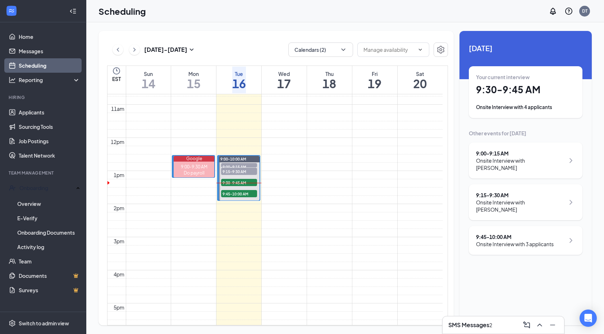
click at [533, 105] on div "Onsite Interview with 4 applicants" at bounding box center [525, 107] width 99 height 7
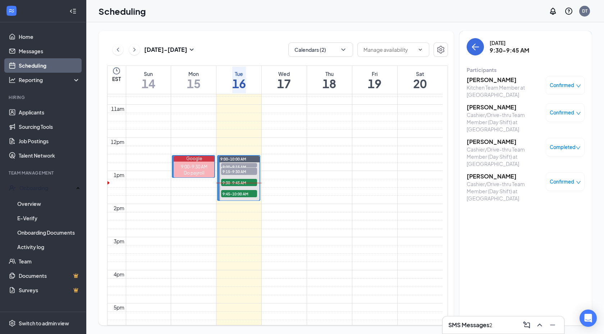
click at [482, 108] on h3 "[PERSON_NAME]" at bounding box center [505, 107] width 76 height 8
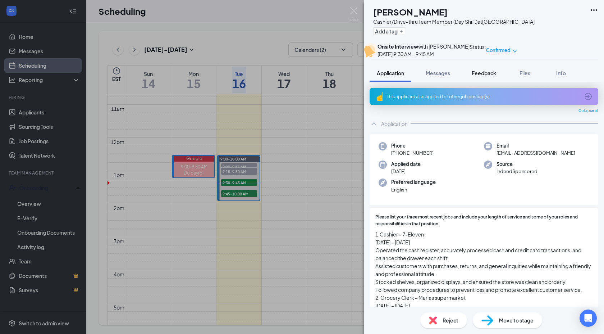
click at [480, 76] on span "Feedback" at bounding box center [484, 73] width 24 height 6
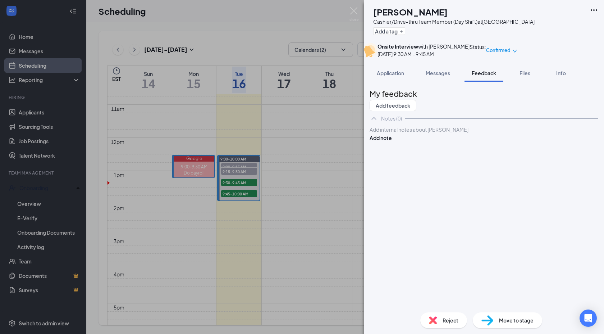
click at [427, 133] on div at bounding box center [484, 130] width 228 height 8
paste div
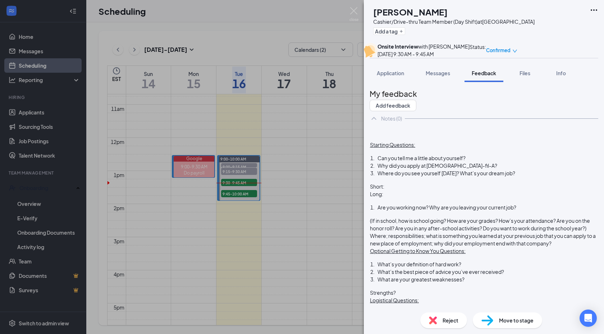
click at [466, 161] on span "Can you tell me a little about yourself?" at bounding box center [422, 158] width 88 height 6
click at [478, 169] on div "Why did you apply at [DEMOGRAPHIC_DATA]-fil-A?" at bounding box center [488, 166] width 220 height 8
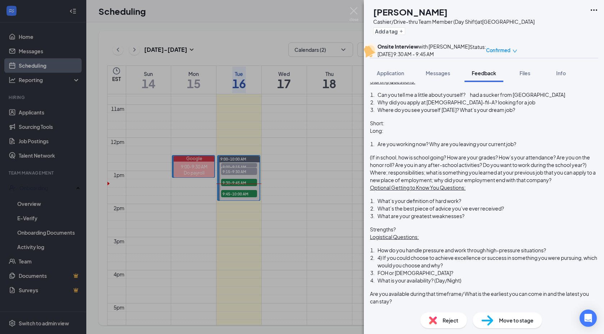
scroll to position [65, 0]
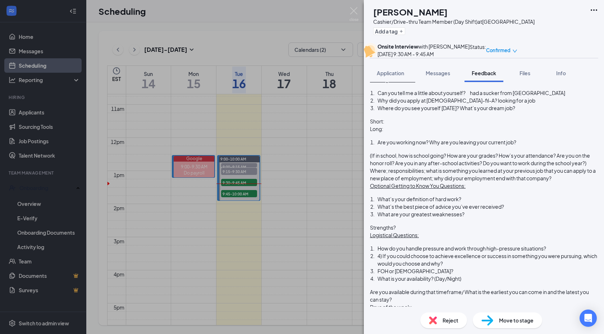
click at [483, 203] on div "What’s your definition of hard work?" at bounding box center [488, 199] width 220 height 8
click at [420, 231] on div "Strengths?" at bounding box center [484, 228] width 228 height 8
click at [523, 231] on div "Strengths? being on time getting things done" at bounding box center [484, 228] width 228 height 8
click at [482, 218] on div "What are your greatest weaknesses?" at bounding box center [488, 214] width 220 height 8
click at [568, 260] on div "Starting Questions: Can you tell me a little about yourself? had a sucker from …" at bounding box center [484, 255] width 229 height 391
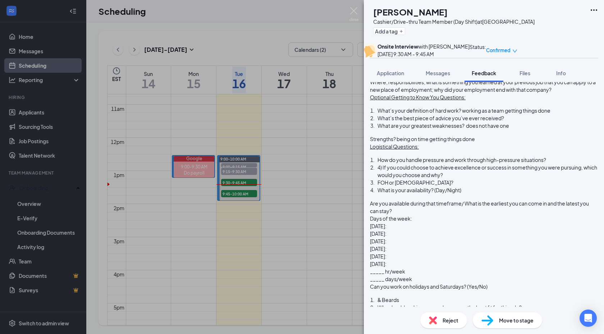
scroll to position [163, 0]
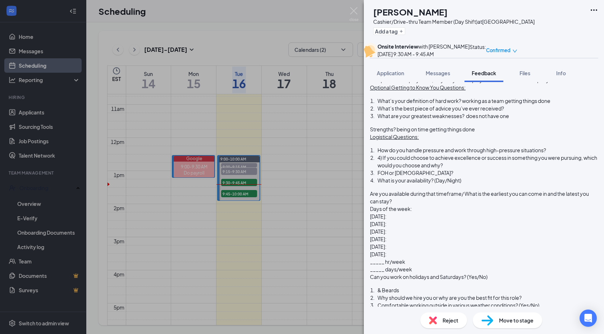
click at [427, 154] on div "How do you handle pressure and work through high-pressure situations?" at bounding box center [488, 150] width 220 height 8
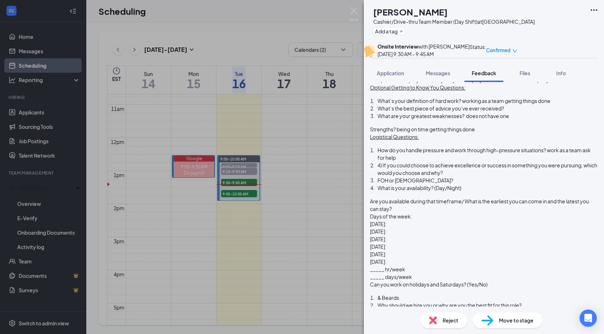
click at [443, 184] on div "FOH or [DEMOGRAPHIC_DATA]?" at bounding box center [488, 181] width 220 height 8
click at [490, 192] on div "What is your availability? (Day/Night)" at bounding box center [488, 188] width 220 height 8
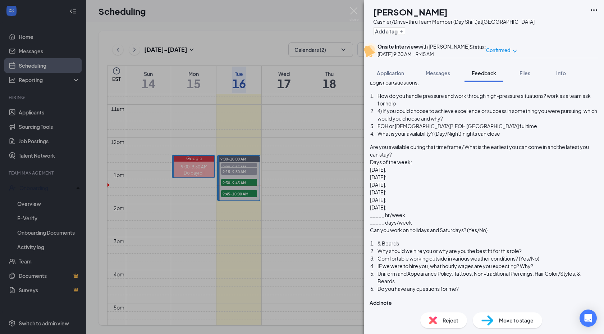
scroll to position [257, 0]
click at [506, 234] on div "Can you work on holidays and Saturdays? (Yes/No)" at bounding box center [484, 230] width 228 height 8
click at [426, 262] on div "Comfortable working outside in various weather conditions? (Yes/No)" at bounding box center [488, 259] width 220 height 8
click at [552, 264] on div "IF we were to hire you, what hourly wages are you expecting? Why?" at bounding box center [488, 266] width 220 height 8
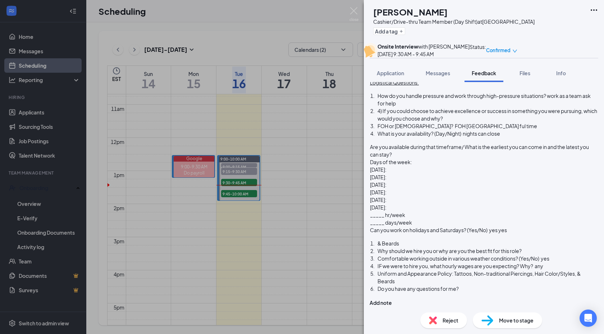
scroll to position [293, 0]
click at [476, 287] on div "Do you have any questions for me?" at bounding box center [488, 289] width 220 height 8
click at [465, 281] on div "Uniform and Appearance Policy: Tattoos, Non-traditional Piercings, Hair Color/S…" at bounding box center [488, 277] width 220 height 15
click at [486, 287] on div "Do you have any questions for me?" at bounding box center [488, 289] width 220 height 8
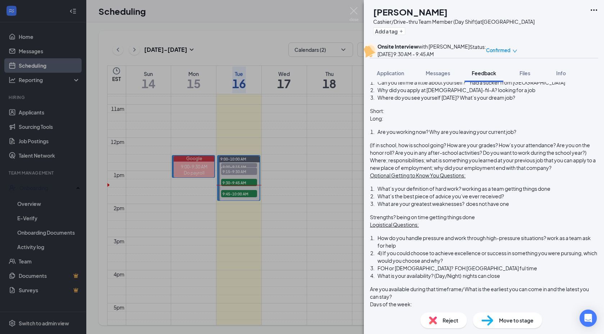
scroll to position [0, 0]
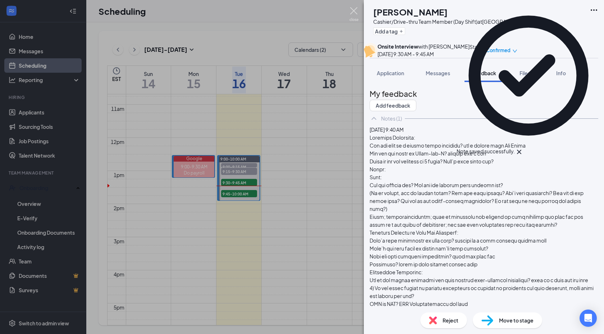
click at [354, 10] on img at bounding box center [354, 14] width 9 height 14
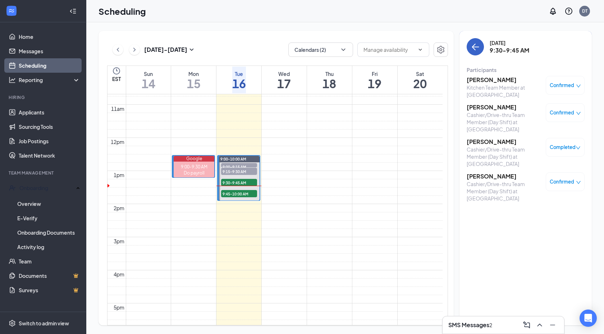
click at [474, 48] on icon "ArrowLeft" at bounding box center [475, 46] width 9 height 9
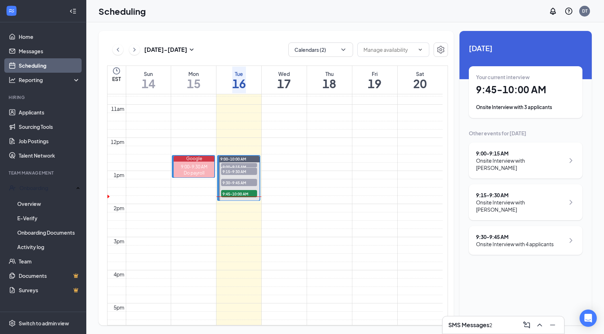
click at [542, 240] on div "Onsite Interview with 4 applicants" at bounding box center [515, 243] width 78 height 7
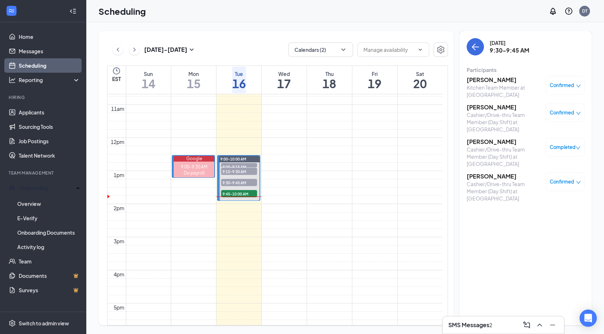
click at [483, 175] on h3 "[PERSON_NAME]" at bounding box center [505, 176] width 76 height 8
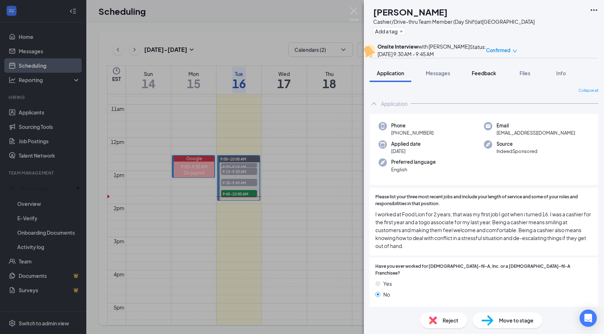
click at [484, 76] on span "Feedback" at bounding box center [484, 73] width 24 height 6
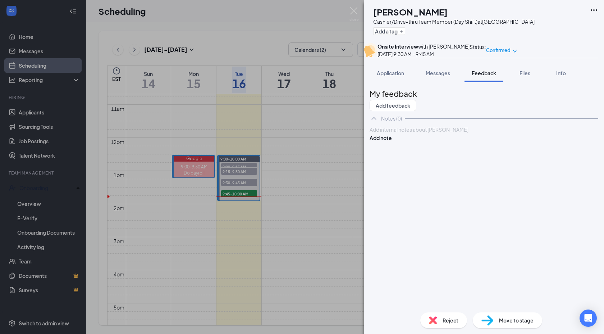
click at [428, 133] on div at bounding box center [484, 130] width 228 height 8
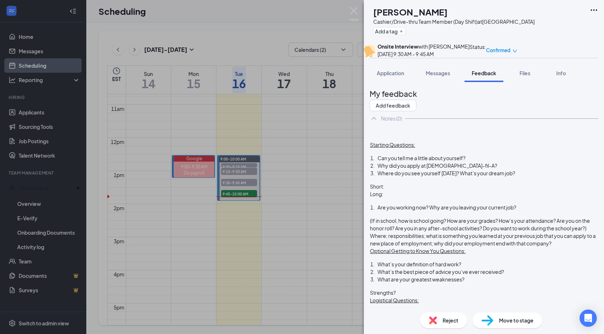
click at [466, 161] on span "Can you tell me a little about yourself?" at bounding box center [422, 158] width 88 height 6
click at [480, 169] on div "Why did you apply at [DEMOGRAPHIC_DATA]-fil-A?" at bounding box center [488, 166] width 220 height 8
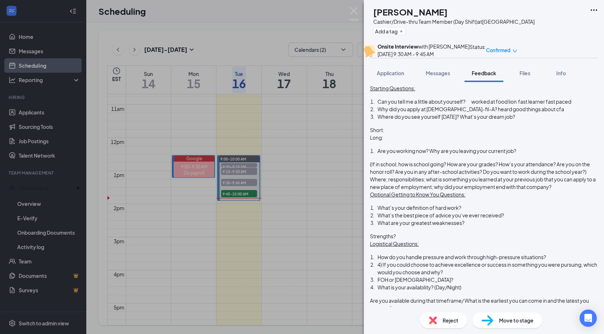
scroll to position [59, 0]
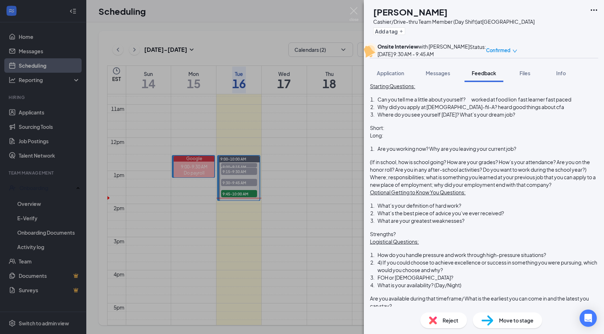
click at [482, 209] on div "What’s your definition of hard work?" at bounding box center [488, 206] width 220 height 8
click at [415, 238] on div "Strengths?" at bounding box center [484, 234] width 228 height 8
click at [486, 224] on div "What are your greatest weaknesses?" at bounding box center [488, 221] width 220 height 8
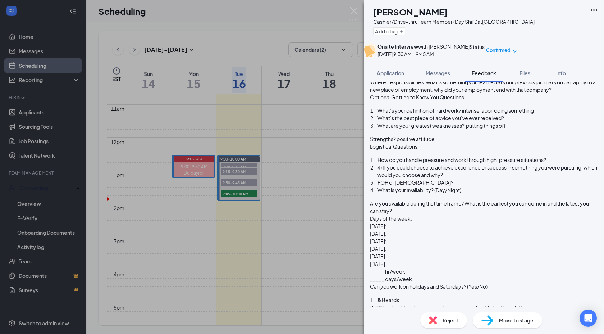
scroll to position [155, 0]
click at [437, 163] on div "How do you handle pressure and work through high-pressure situations?" at bounding box center [488, 159] width 220 height 8
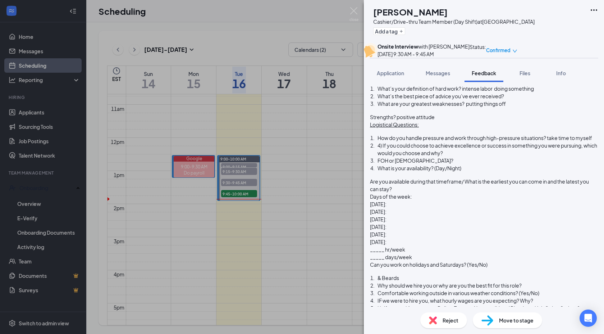
scroll to position [181, 0]
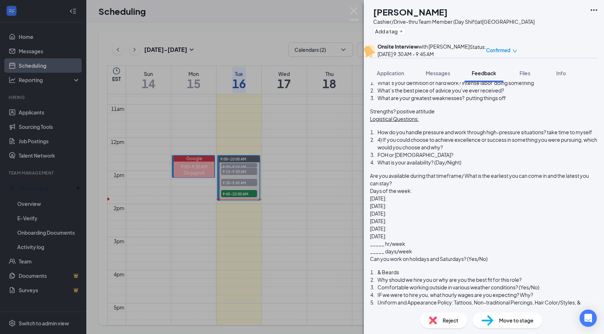
click at [434, 159] on div "FOH or [DEMOGRAPHIC_DATA]?" at bounding box center [488, 155] width 220 height 8
click at [516, 166] on div "What is your availability? (Day/Night)" at bounding box center [488, 163] width 220 height 8
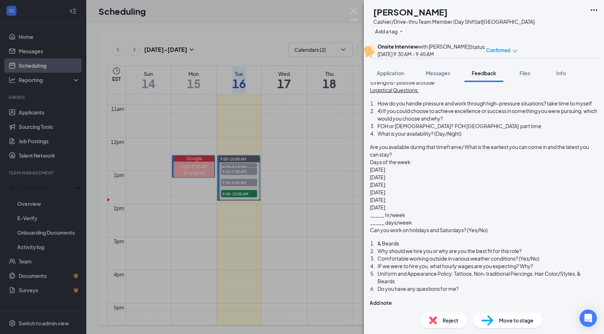
scroll to position [231, 0]
click at [411, 173] on div "[DATE]:" at bounding box center [484, 170] width 228 height 8
click at [414, 181] on div "[DATE]:" at bounding box center [484, 177] width 228 height 8
click at [430, 219] on div "_____ hr/week" at bounding box center [484, 215] width 228 height 8
click at [510, 234] on div "Can you work on holidays and Saturdays? (Yes/No)" at bounding box center [484, 230] width 228 height 8
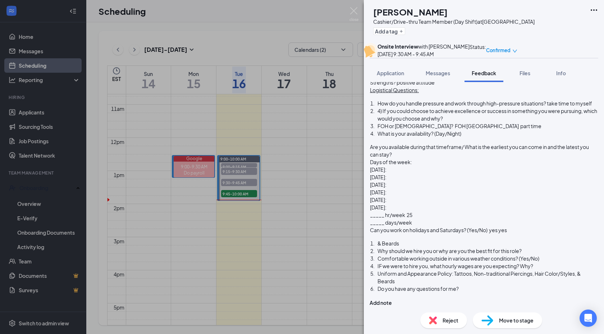
scroll to position [286, 0]
click at [418, 255] on div "Comfortable working outside in various weather conditions? (Yes/No)" at bounding box center [488, 259] width 220 height 8
click at [550, 264] on div "IF we were to hire you, what hourly wages are you expecting? Why?" at bounding box center [488, 266] width 220 height 8
click at [464, 285] on div "Uniform and Appearance Policy: Tattoos, Non-traditional Piercings, Hair Color/S…" at bounding box center [488, 277] width 220 height 15
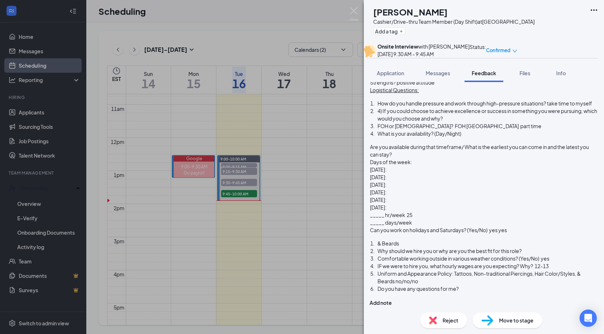
click at [483, 287] on div "Do you have any questions for me?" at bounding box center [488, 289] width 220 height 8
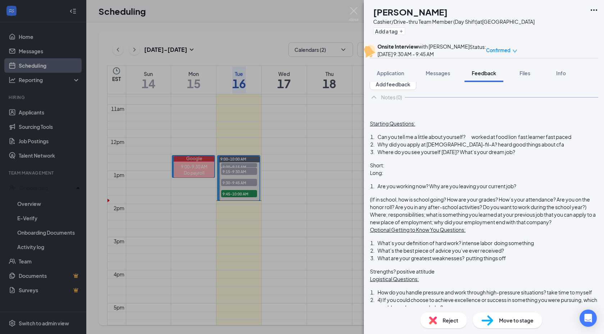
scroll to position [0, 0]
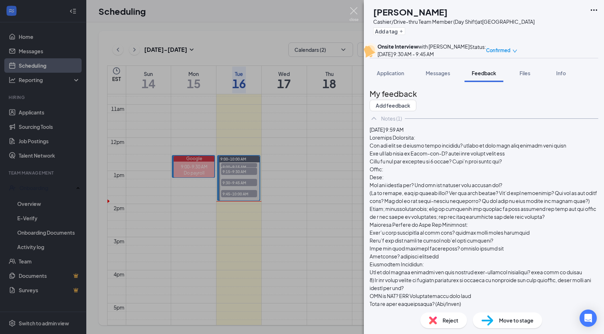
click at [353, 10] on img at bounding box center [354, 14] width 9 height 14
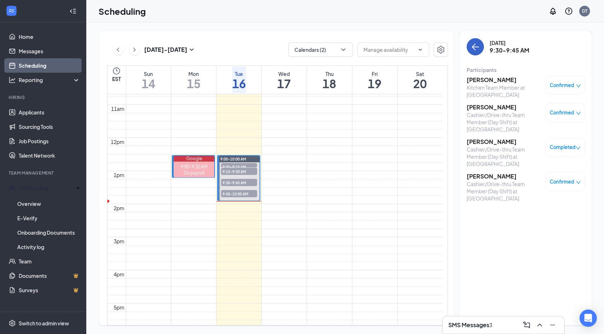
click at [479, 46] on icon "ArrowLeft" at bounding box center [475, 46] width 9 height 9
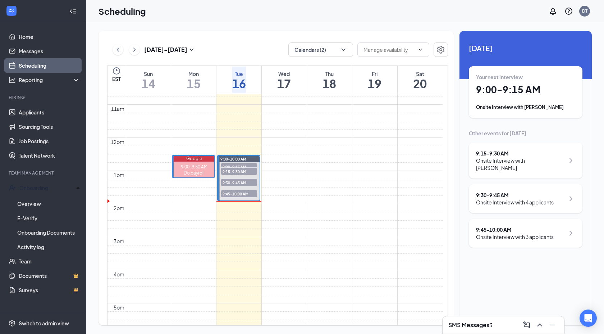
click at [545, 233] on div "Onsite Interview with 3 applicants" at bounding box center [515, 236] width 78 height 7
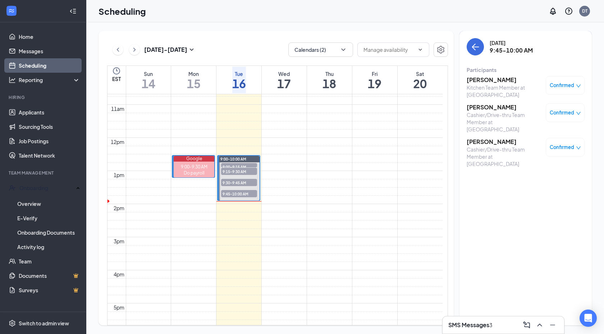
click at [482, 138] on h3 "[PERSON_NAME]" at bounding box center [505, 142] width 76 height 8
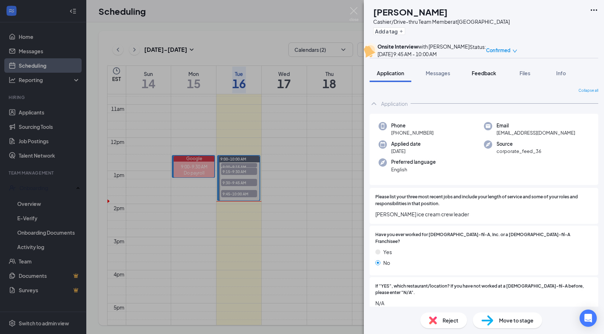
click at [479, 76] on span "Feedback" at bounding box center [484, 73] width 24 height 6
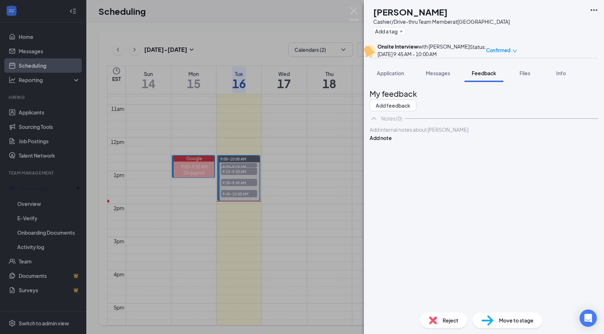
click at [449, 133] on div at bounding box center [484, 130] width 228 height 8
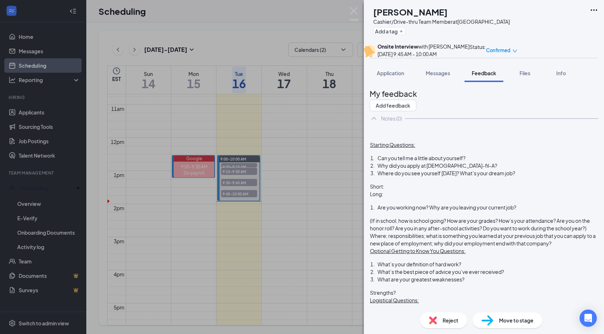
click at [466, 161] on span "Can you tell me a little about yourself?" at bounding box center [422, 158] width 88 height 6
click at [513, 161] on span "Can you tell me a little about yourself? works at busters" at bounding box center [445, 158] width 135 height 6
click at [475, 169] on div "Why did you apply at [DEMOGRAPHIC_DATA]-fil-A?" at bounding box center [488, 166] width 220 height 8
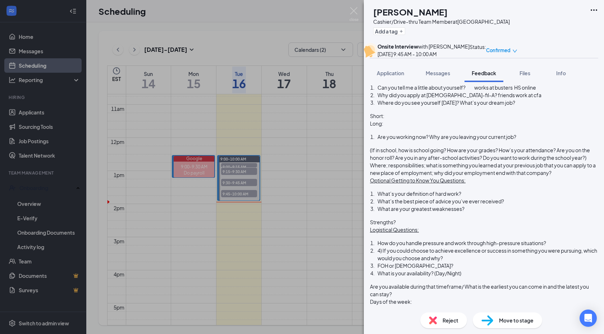
scroll to position [81, 0]
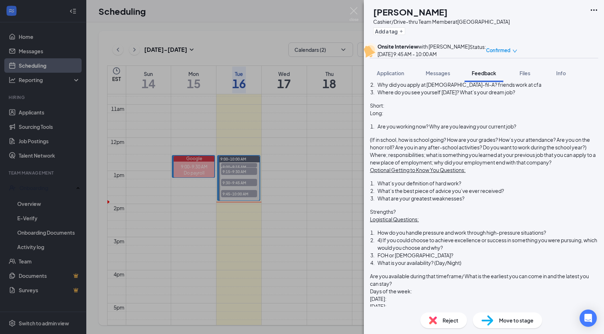
click at [483, 187] on div "What’s your definition of hard work?" at bounding box center [488, 183] width 220 height 8
click at [420, 215] on div "Strengths?" at bounding box center [484, 212] width 228 height 8
click at [465, 201] on span "What are your greatest weaknesses?" at bounding box center [421, 198] width 87 height 6
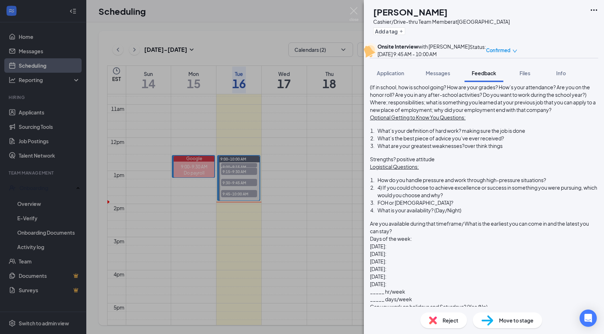
scroll to position [135, 0]
click at [429, 182] on div "How do you handle pressure and work through high-pressure situations?" at bounding box center [488, 179] width 220 height 8
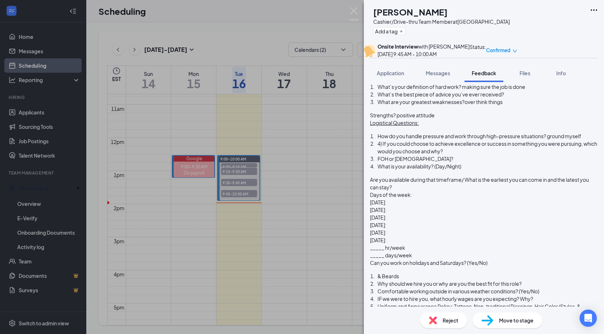
scroll to position [181, 0]
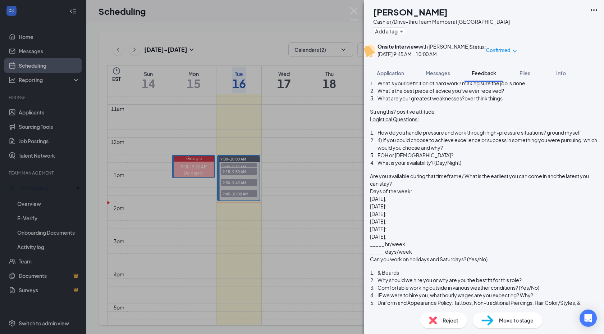
click at [437, 159] on div "FOH or [DEMOGRAPHIC_DATA]?" at bounding box center [488, 155] width 220 height 8
click at [505, 159] on div "FOH or [DEMOGRAPHIC_DATA]? [GEOGRAPHIC_DATA] part time" at bounding box center [488, 155] width 220 height 8
click at [489, 167] on div "What is your availability? (Day/Night)" at bounding box center [488, 163] width 220 height 8
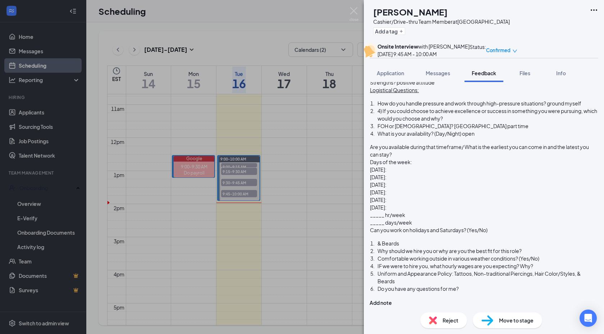
scroll to position [228, 0]
click at [413, 173] on div "[DATE]:" at bounding box center [484, 170] width 228 height 8
click at [427, 219] on div "_____ hr/week" at bounding box center [484, 215] width 228 height 8
click at [505, 234] on div "Can you work on holidays and Saturdays? (Yes/No)" at bounding box center [484, 230] width 228 height 8
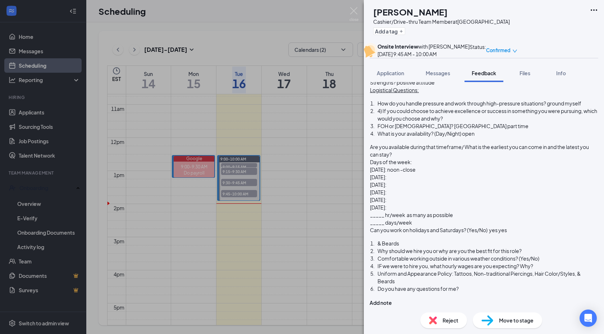
click at [550, 264] on div "IF we were to hire you, what hourly wages are you expecting? Why?" at bounding box center [488, 266] width 220 height 8
click at [465, 285] on div "Uniform and Appearance Policy: Tattoos, Non-traditional Piercings, Hair Color/S…" at bounding box center [488, 277] width 220 height 15
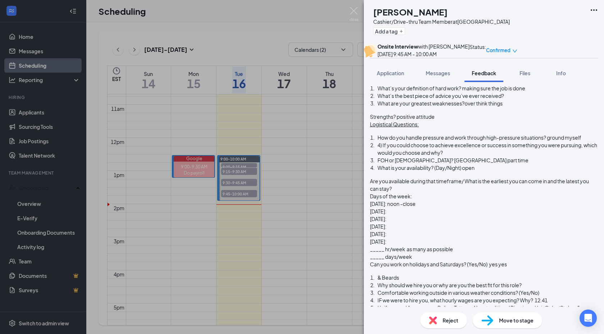
scroll to position [293, 0]
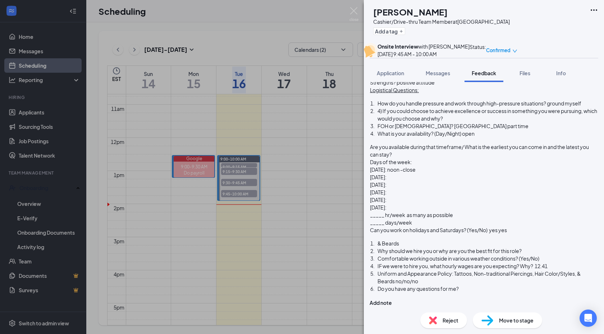
click at [483, 288] on div "Do you have any questions for me?" at bounding box center [488, 289] width 220 height 8
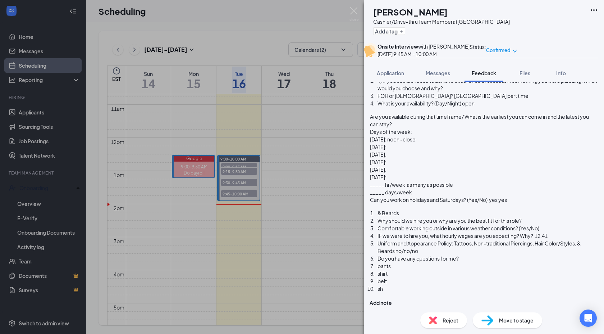
scroll to position [307, 0]
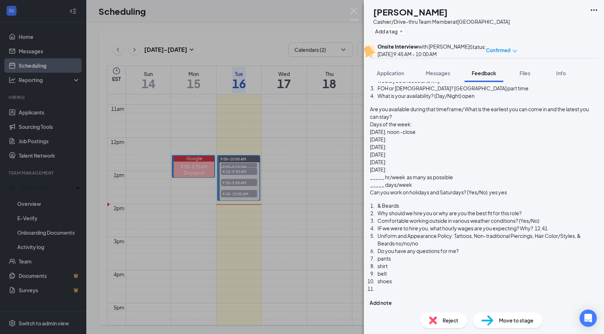
click at [419, 262] on div "pants" at bounding box center [488, 259] width 220 height 8
click at [414, 270] on div "shirt" at bounding box center [488, 266] width 220 height 8
click at [413, 279] on div "shoes" at bounding box center [488, 281] width 220 height 8
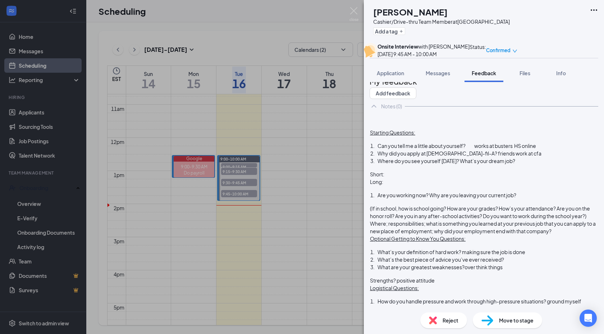
scroll to position [9, 0]
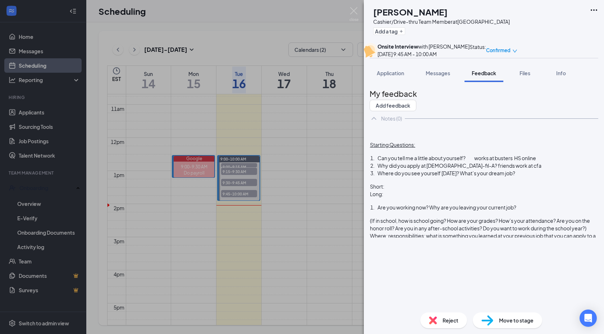
scroll to position [0, 0]
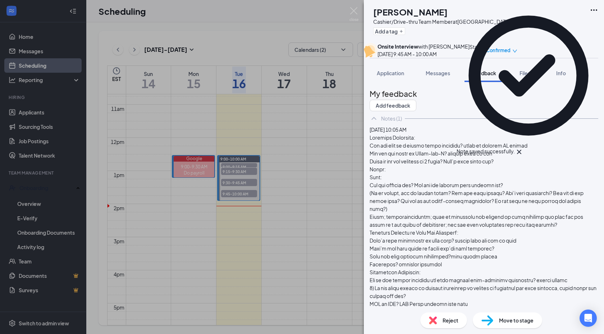
click at [501, 320] on span "Move to stage" at bounding box center [516, 320] width 35 height 8
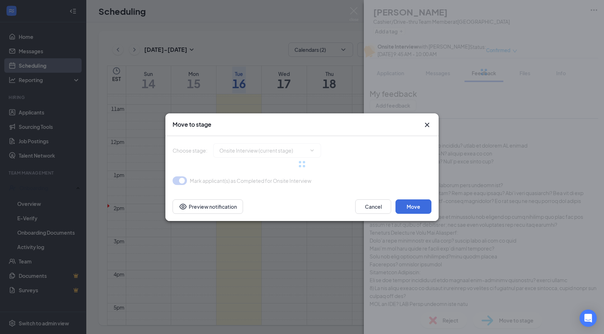
type input "Hiring Complete (final stage)"
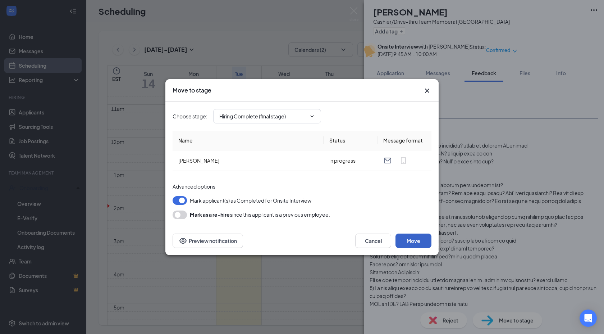
click at [408, 238] on button "Move" at bounding box center [414, 240] width 36 height 14
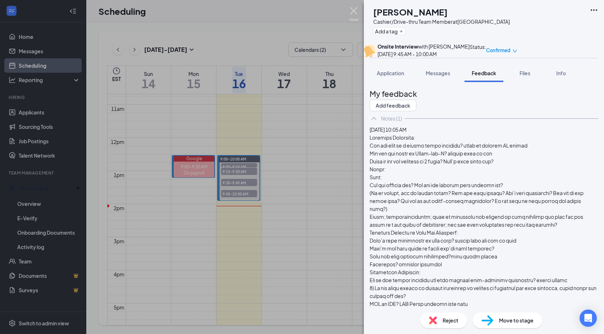
click at [353, 9] on img at bounding box center [354, 14] width 9 height 14
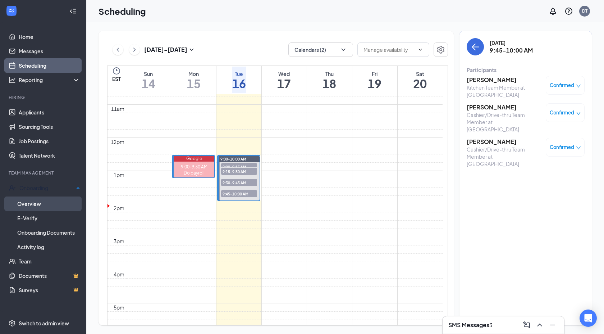
click at [26, 203] on link "Overview" at bounding box center [48, 203] width 63 height 14
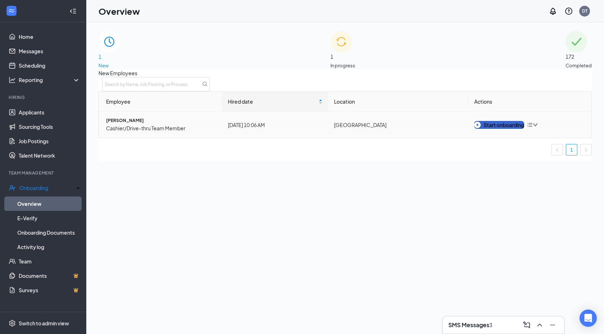
click at [492, 129] on div "Start onboarding" at bounding box center [499, 125] width 50 height 8
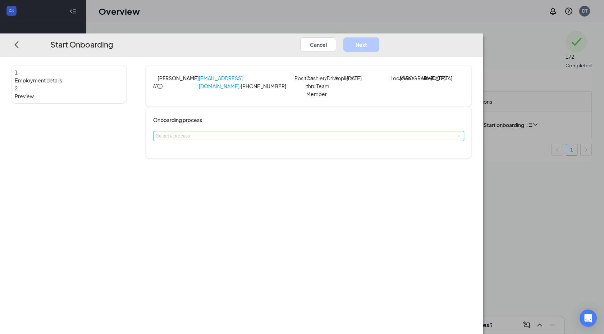
click at [213, 140] on div "Select a process" at bounding box center [307, 135] width 302 height 7
click at [232, 162] on span "Team Member" at bounding box center [217, 160] width 28 height 5
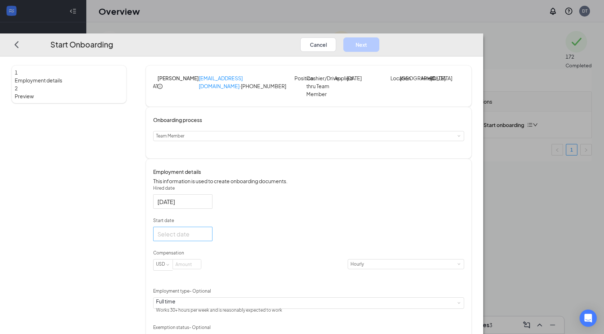
click at [208, 238] on div at bounding box center [183, 233] width 51 height 9
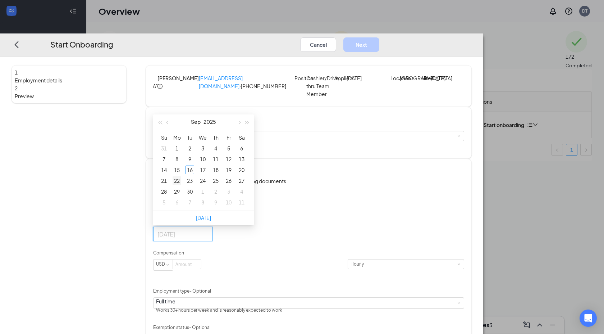
type input "[DATE]"
click at [181, 185] on div "22" at bounding box center [177, 180] width 9 height 9
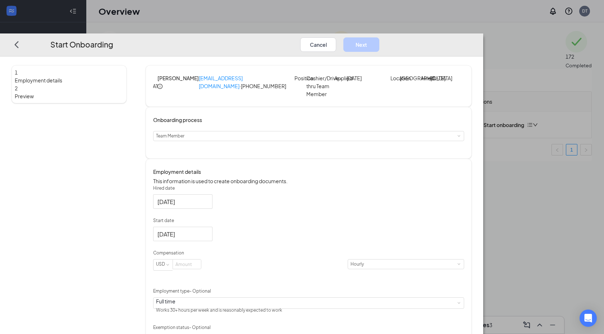
click at [338, 251] on div "Hired date [DATE] Start date [DATE] [DATE] Su Mo Tu We Th Fr Sa 31 1 2 3 4 5 6 …" at bounding box center [308, 265] width 311 height 160
